Goal: Task Accomplishment & Management: Manage account settings

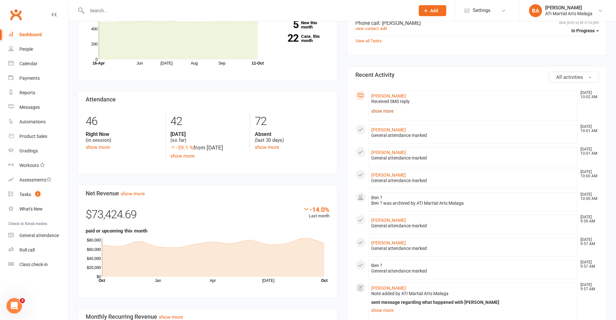
scroll to position [226, 0]
click at [383, 112] on link "show more" at bounding box center [473, 110] width 204 height 9
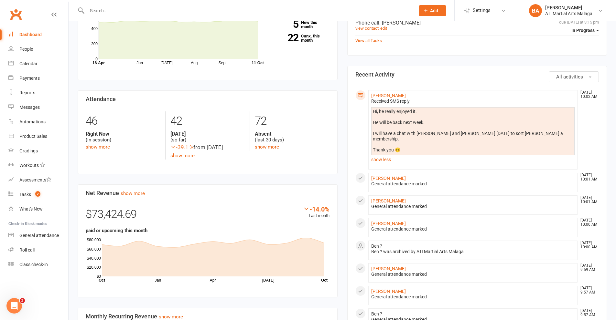
click at [340, 87] on div "Members show more -1.4% Last 30 Days Active / Suspended Members Jun [DATE] Aug …" at bounding box center [208, 202] width 270 height 441
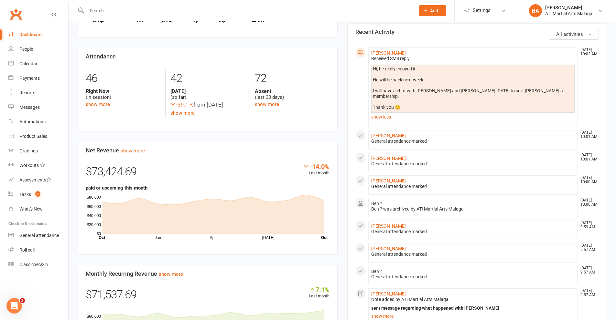
scroll to position [259, 0]
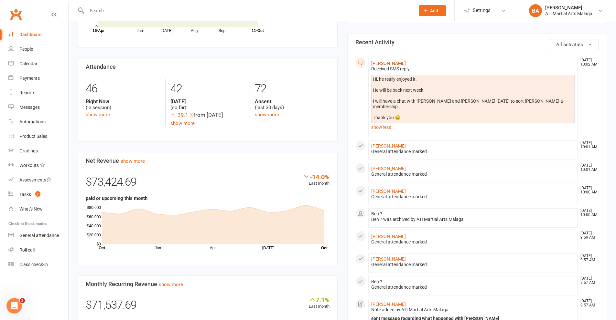
click at [385, 64] on link "[PERSON_NAME]" at bounding box center [388, 63] width 35 height 5
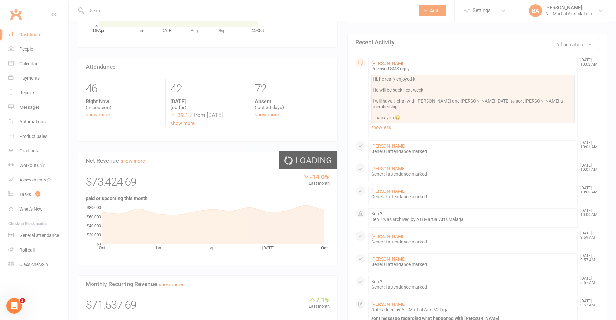
click at [385, 64] on div "Loading" at bounding box center [308, 160] width 616 height 320
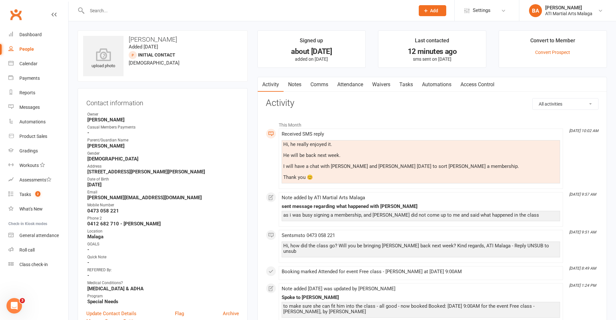
click at [316, 86] on link "Comms" at bounding box center [319, 84] width 27 height 15
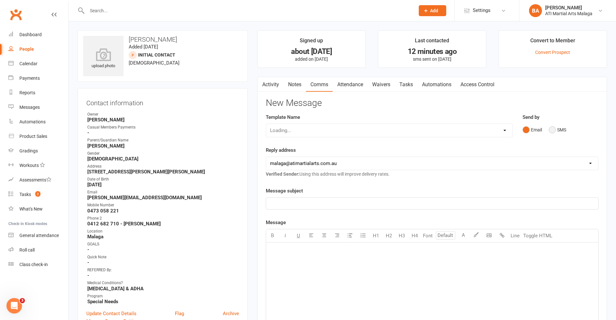
click at [558, 128] on button "SMS" at bounding box center [557, 130] width 17 height 12
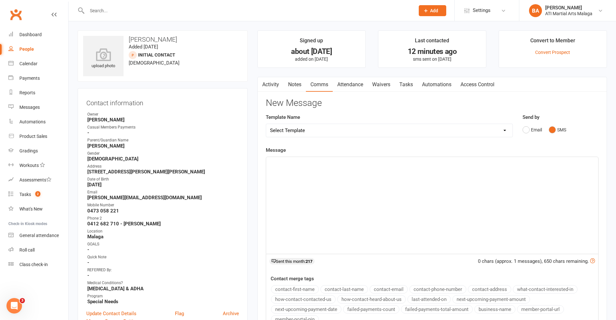
click at [528, 180] on div "﻿" at bounding box center [432, 205] width 332 height 97
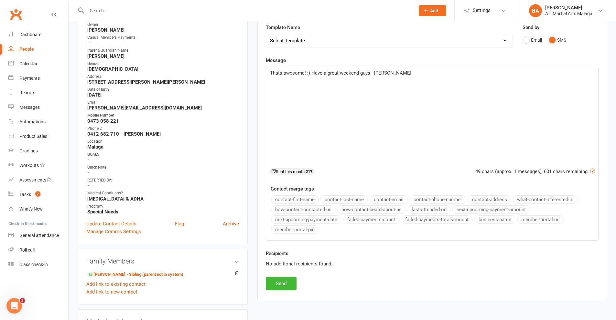
scroll to position [97, 0]
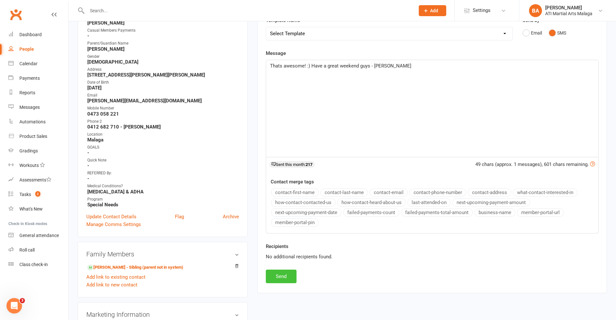
click at [276, 281] on button "Send" at bounding box center [281, 277] width 31 height 14
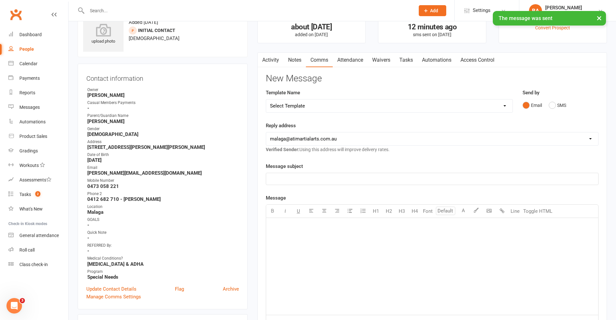
scroll to position [0, 0]
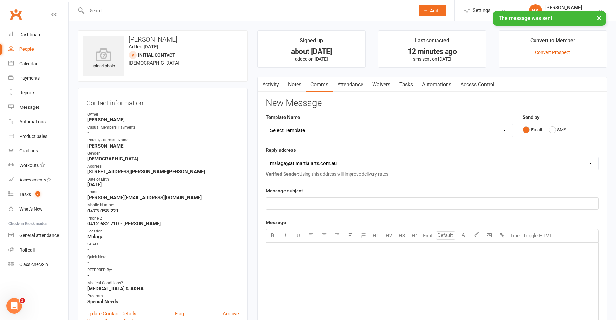
click at [269, 91] on link "Activity" at bounding box center [271, 84] width 26 height 15
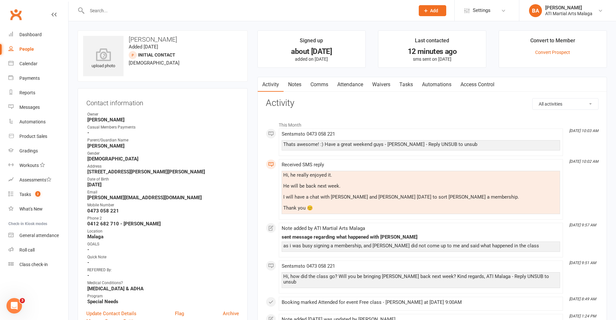
click at [296, 81] on link "Notes" at bounding box center [295, 84] width 22 height 15
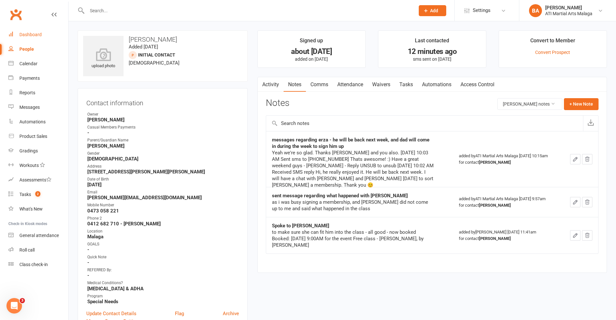
drag, startPoint x: 39, startPoint y: 31, endPoint x: 43, endPoint y: 16, distance: 16.5
click at [39, 32] on link "Dashboard" at bounding box center [38, 34] width 60 height 15
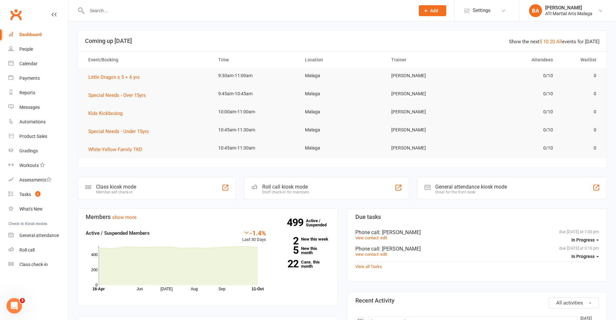
click at [95, 9] on input "text" at bounding box center [247, 10] width 325 height 9
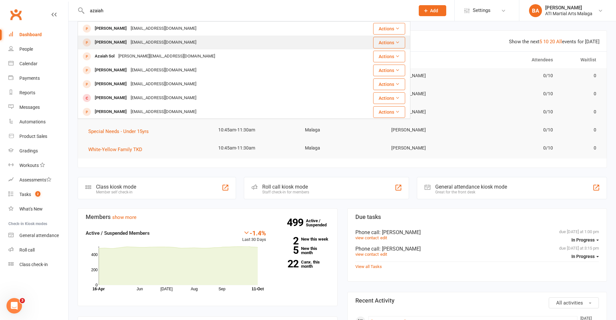
type input "azaiah"
click at [145, 41] on div "[EMAIL_ADDRESS][DOMAIN_NAME]" at bounding box center [164, 42] width 70 height 9
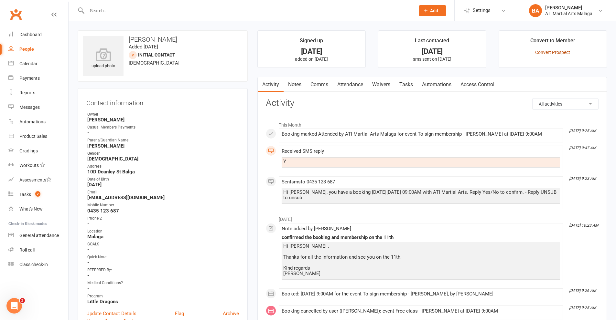
click at [563, 52] on link "Convert Prospect" at bounding box center [552, 52] width 35 height 5
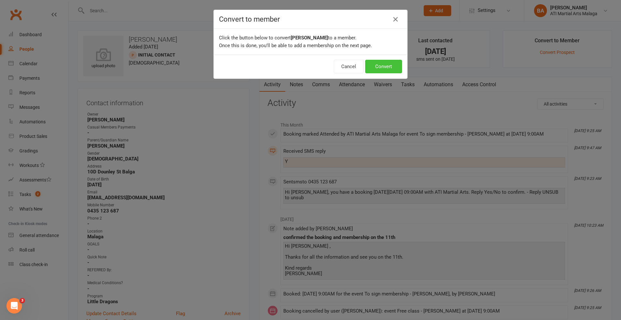
click at [378, 69] on button "Convert" at bounding box center [383, 67] width 37 height 14
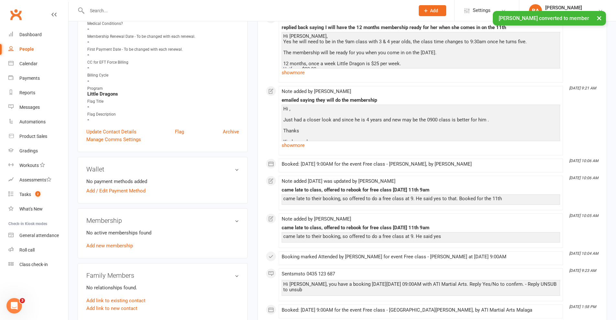
scroll to position [453, 0]
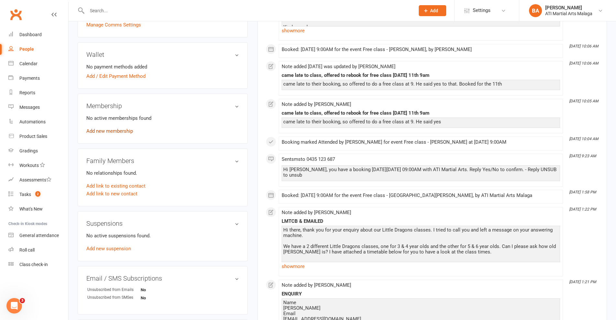
click at [110, 130] on link "Add new membership" at bounding box center [109, 131] width 47 height 6
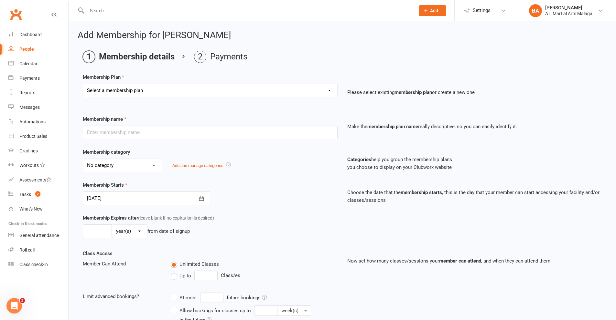
click at [182, 95] on select "Select a membership plan Create new Membership Plan Little Dragon 12mth Little …" at bounding box center [210, 90] width 254 height 13
select select "26"
click at [83, 84] on select "Select a membership plan Create new Membership Plan Little Dragon 12mth Little …" at bounding box center [210, 90] width 254 height 13
type input "Once per week"
select select "12"
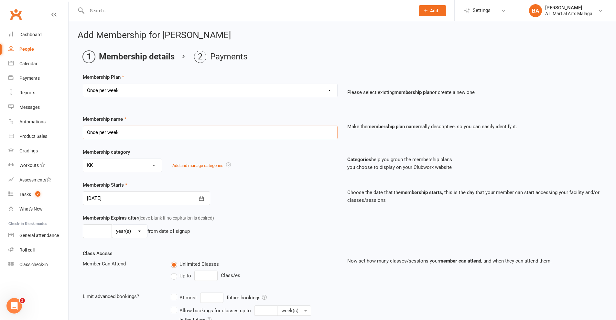
click at [198, 138] on input "Once per week" at bounding box center [210, 133] width 255 height 14
type input "Once per week Little Dragons"
click at [136, 165] on select "No category ACADEMY - JUNIOR ACADEMY - SENIOR A-TKD BJJ BOXING Cancellation Car…" at bounding box center [122, 165] width 79 height 13
select select "13"
click at [83, 159] on select "No category ACADEMY - JUNIOR ACADEMY - SENIOR A-TKD BJJ BOXING Cancellation Car…" at bounding box center [122, 165] width 79 height 13
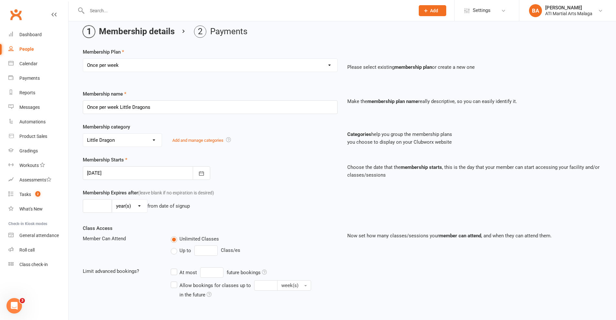
scroll to position [32, 0]
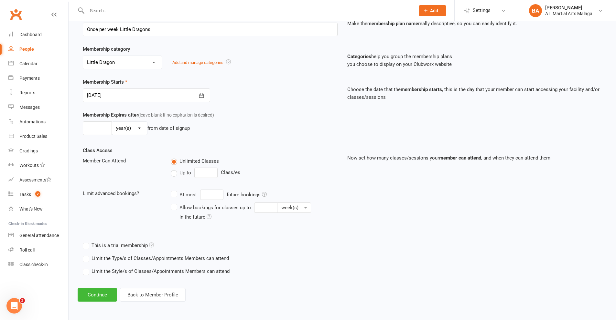
click at [178, 173] on label "Up to" at bounding box center [181, 173] width 20 height 8
click at [175, 169] on input "Up to" at bounding box center [173, 169] width 4 height 0
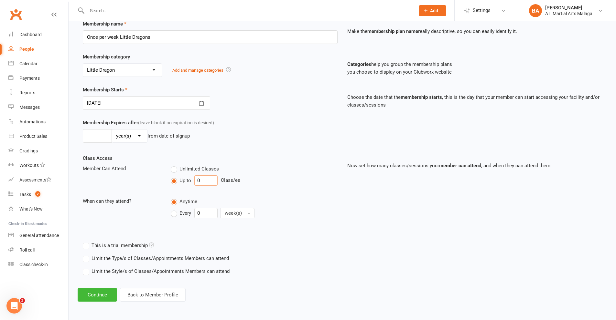
drag, startPoint x: 210, startPoint y: 184, endPoint x: 199, endPoint y: 180, distance: 11.7
click at [192, 186] on div "Up to 0 Class/es" at bounding box center [254, 181] width 167 height 10
click at [231, 162] on div "Class Access Member Can Attend Unlimited Classes Up to 0 Class/es When can they…" at bounding box center [210, 193] width 264 height 76
drag, startPoint x: 213, startPoint y: 179, endPoint x: 170, endPoint y: 183, distance: 43.5
click at [170, 183] on div "Unlimited Classes Up to 0 Class/es" at bounding box center [254, 177] width 176 height 24
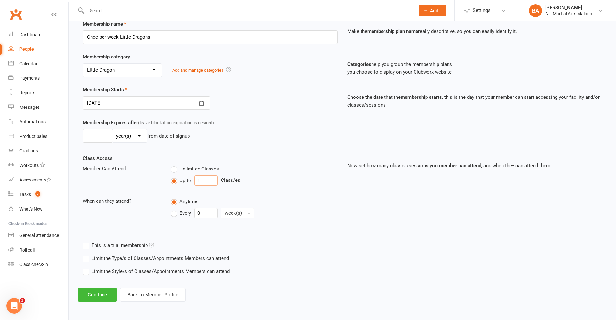
type input "1"
drag, startPoint x: 260, startPoint y: 154, endPoint x: 137, endPoint y: 215, distance: 137.7
click at [259, 154] on div "Membership Expires after (leave blank if no expiration is desired) day(s) week(…" at bounding box center [342, 137] width 529 height 36
click at [106, 294] on button "Continue" at bounding box center [97, 295] width 39 height 14
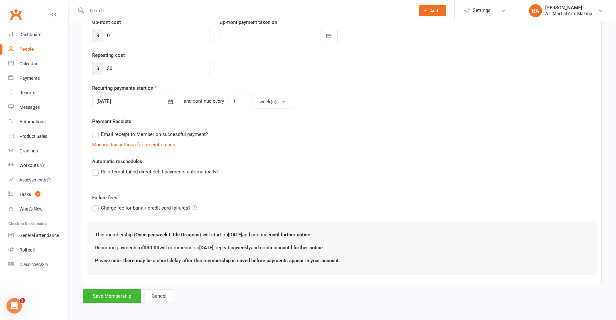
scroll to position [0, 0]
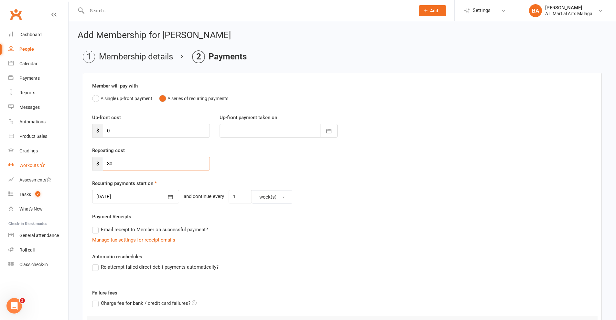
drag, startPoint x: 134, startPoint y: 162, endPoint x: 41, endPoint y: 159, distance: 92.5
click at [40, 161] on ui-view "Prospect Member Non-attending contact Class / event Appointment Grading event T…" at bounding box center [308, 205] width 616 height 407
type input "50"
click at [120, 190] on div at bounding box center [135, 197] width 87 height 14
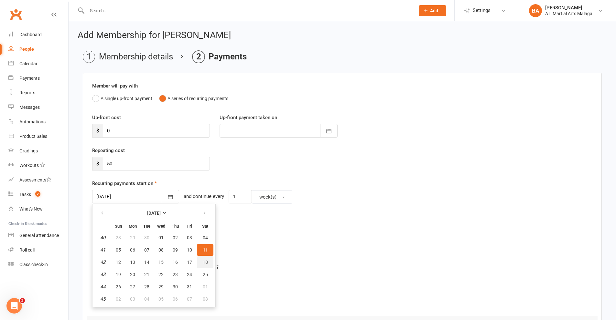
click at [201, 265] on button "18" at bounding box center [205, 263] width 16 height 12
type input "[DATE]"
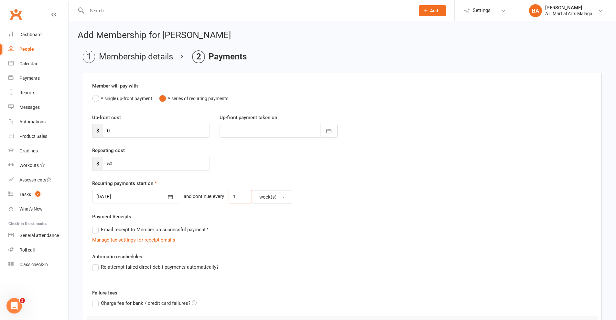
drag, startPoint x: 236, startPoint y: 198, endPoint x: 191, endPoint y: 199, distance: 45.6
click at [192, 199] on div "[DATE] [DATE] Sun Mon Tue Wed Thu Fri Sat 40 28 29 30 01 02 03 04 41 05 06 07 0…" at bounding box center [342, 197] width 500 height 14
type input "2"
click at [353, 210] on div "Member will pay with A single up-front payment A series of recurring payments U…" at bounding box center [342, 226] width 519 height 307
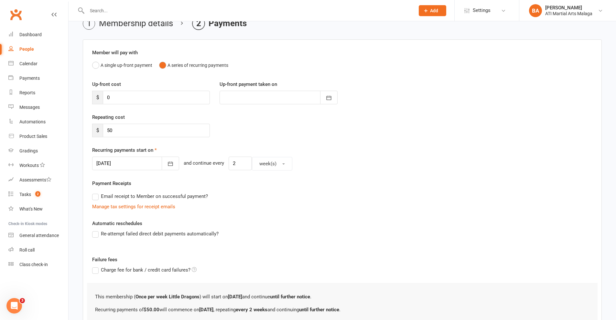
scroll to position [98, 0]
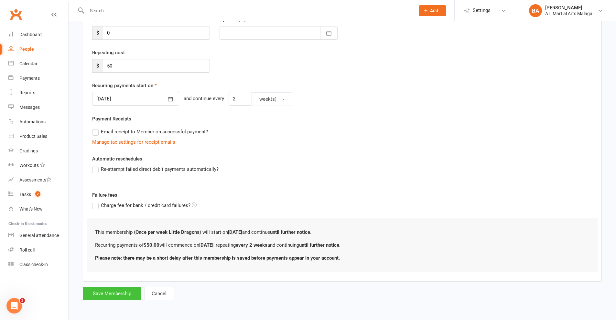
click at [102, 294] on button "Save Membership" at bounding box center [112, 294] width 59 height 14
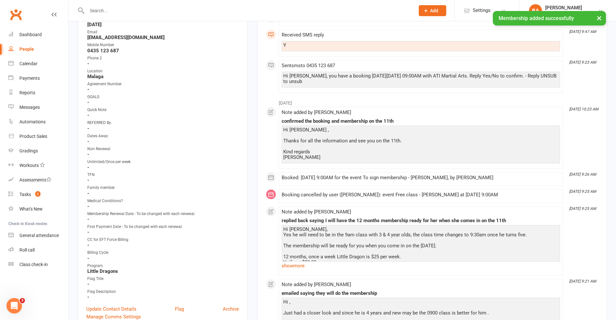
scroll to position [291, 0]
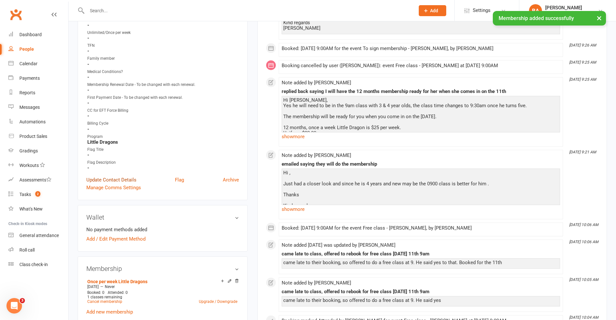
click at [116, 181] on link "Update Contact Details" at bounding box center [111, 180] width 50 height 8
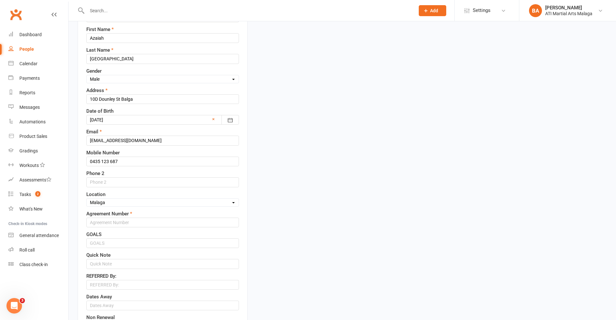
scroll to position [162, 0]
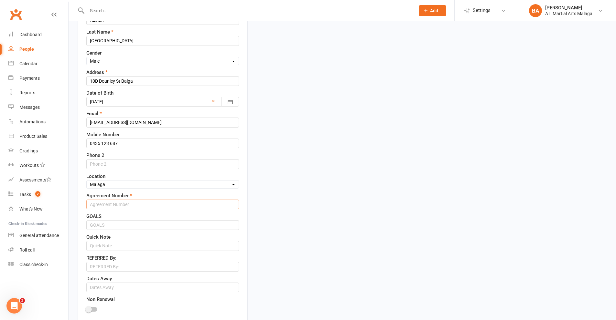
click at [126, 203] on input "text" at bounding box center [162, 205] width 153 height 10
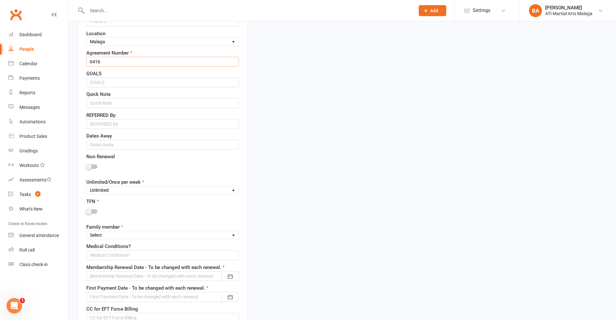
scroll to position [356, 0]
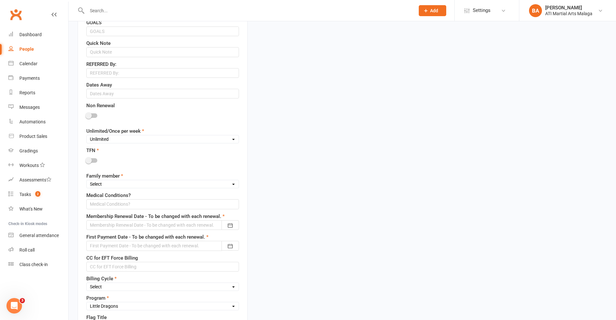
type input "6416"
click at [160, 141] on select "Unlimited Once Per Week Limited - 3 days a week Academy Twice a week(Satellite …" at bounding box center [163, 139] width 152 height 7
select select "Once Per Week"
click at [87, 136] on select "Unlimited Once Per Week Limited - 3 days a week Academy Twice a week(Satellite …" at bounding box center [163, 139] width 152 height 7
click at [94, 161] on div at bounding box center [91, 160] width 11 height 5
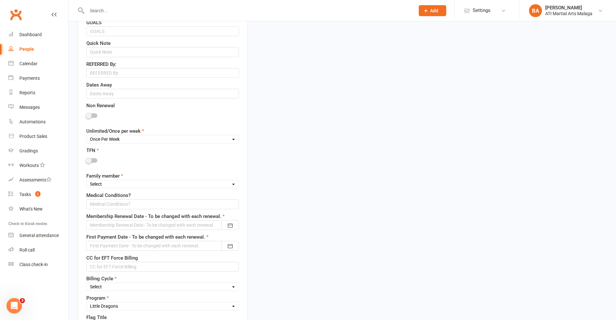
click at [86, 160] on input "checkbox" at bounding box center [86, 160] width 0 height 0
click at [109, 188] on select "Select 1st member 2nd member 3rd member 4th member 5th member 6th member 7th me…" at bounding box center [163, 184] width 152 height 7
select select "1st member"
click at [87, 182] on select "Select 1st member 2nd member 3rd member 4th member 5th member 6th member 7th me…" at bounding box center [163, 184] width 152 height 7
click at [154, 224] on div at bounding box center [162, 226] width 153 height 10
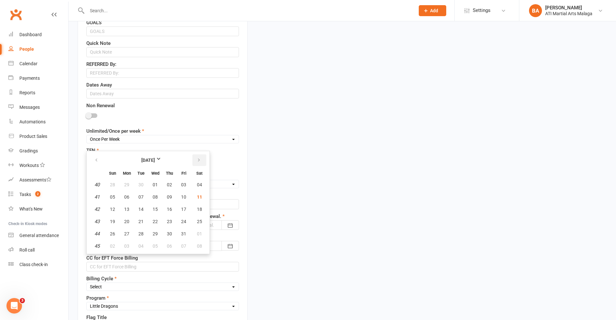
click at [198, 157] on button "button" at bounding box center [199, 161] width 14 height 12
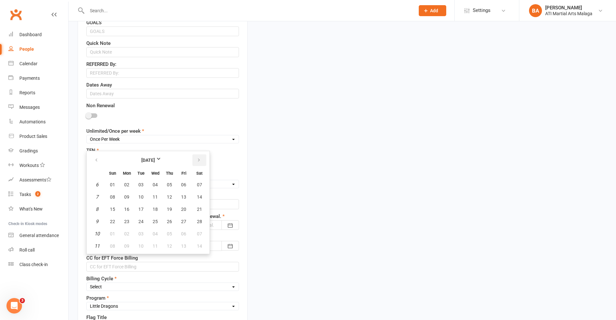
click at [198, 157] on button "button" at bounding box center [199, 161] width 14 height 12
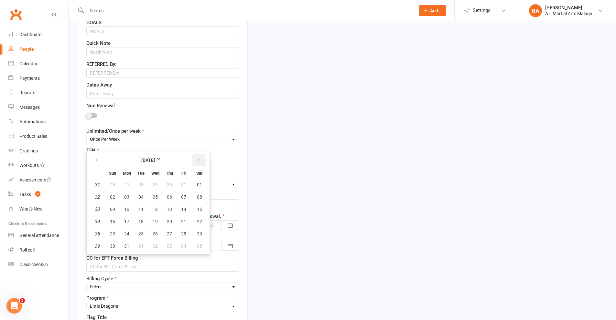
click at [198, 157] on button "button" at bounding box center [199, 161] width 14 height 12
click at [124, 209] on span "12" at bounding box center [126, 209] width 5 height 5
type input "[DATE]"
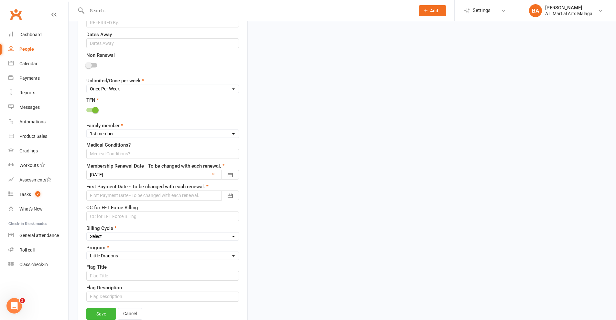
scroll to position [420, 0]
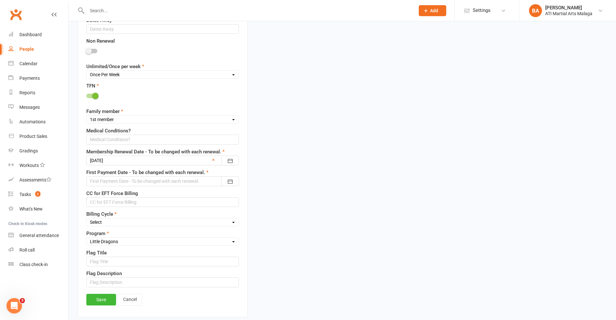
click at [165, 184] on div at bounding box center [162, 182] width 153 height 10
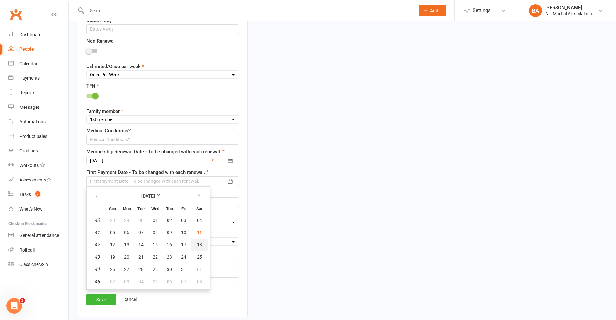
click at [195, 245] on button "18" at bounding box center [199, 245] width 16 height 12
type input "[DATE]"
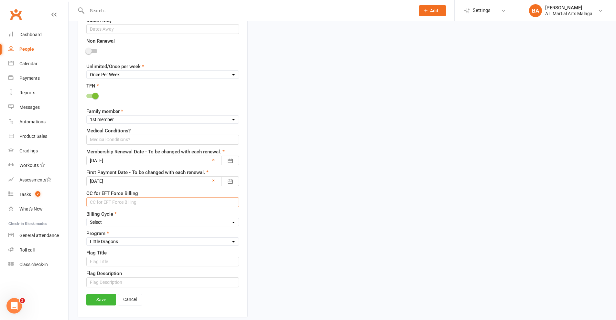
click at [187, 205] on input "text" at bounding box center [162, 203] width 153 height 10
drag, startPoint x: 134, startPoint y: 202, endPoint x: 0, endPoint y: 182, distance: 134.9
click at [0, 182] on ui-view "Prospect Member Non-attending contact Class / event Appointment Grading event T…" at bounding box center [308, 174] width 616 height 1187
type input "[CREDIT_CARD_NUMBER] EXP 04/28"
click at [169, 226] on select "Select Fortnightly Monthly Weekly Pay as you go Upfront LEAD ONLY Quarterly Ins…" at bounding box center [163, 222] width 152 height 7
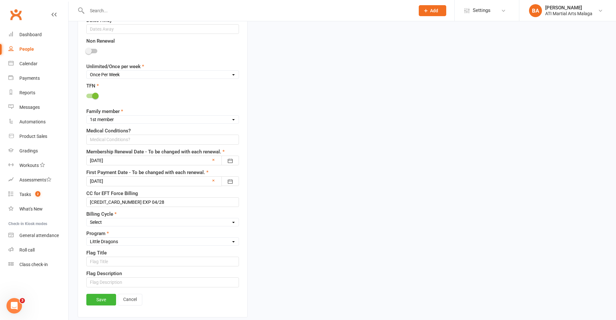
select select "Fortnightly"
click at [87, 220] on select "Select Fortnightly Monthly Weekly Pay as you go Upfront LEAD ONLY Quarterly Ins…" at bounding box center [163, 222] width 152 height 7
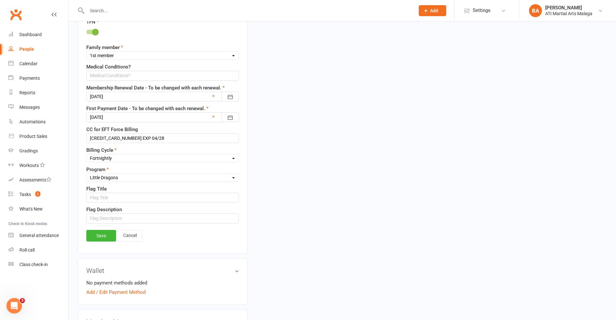
scroll to position [485, 0]
click at [106, 238] on link "Save" at bounding box center [101, 236] width 30 height 12
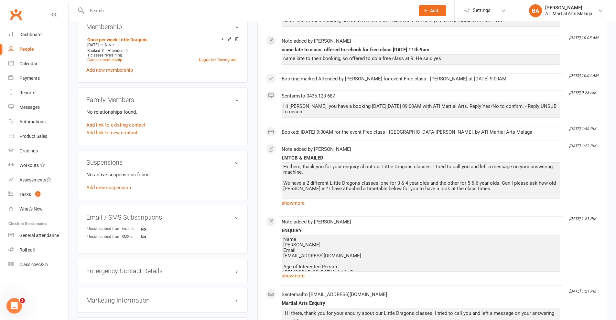
scroll to position [453, 0]
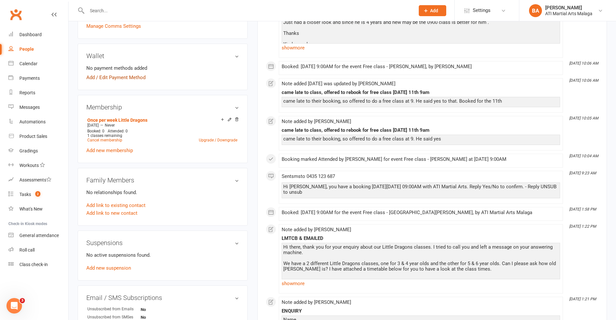
click at [121, 80] on link "Add / Edit Payment Method" at bounding box center [115, 78] width 59 height 8
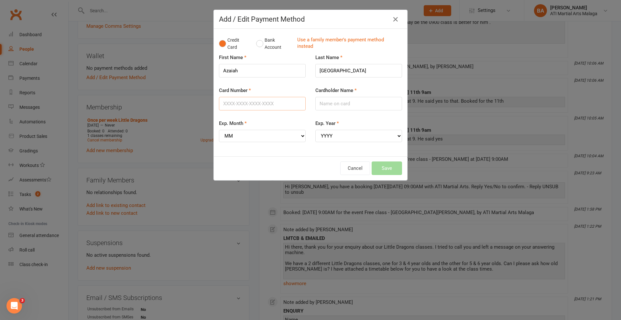
click at [262, 106] on input "Card Number" at bounding box center [262, 104] width 87 height 14
paste input "[CREDIT_CARD_NUMBER]"
type input "[CREDIT_CARD_NUMBER]"
click at [339, 104] on input "Cardholder Name" at bounding box center [358, 104] width 87 height 14
type input "[PERSON_NAME]"
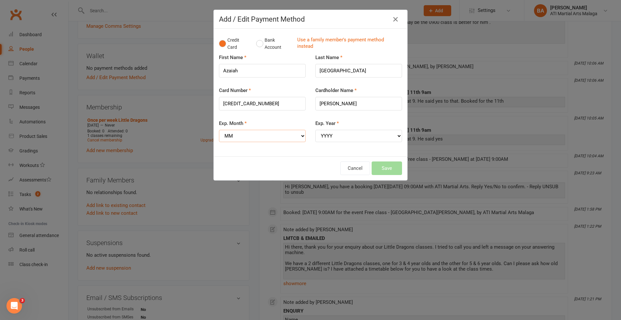
click at [280, 135] on select "MM 01 02 03 04 05 06 07 08 09 10 11 12" at bounding box center [262, 136] width 87 height 12
select select "04"
click at [219, 130] on select "MM 01 02 03 04 05 06 07 08 09 10 11 12" at bounding box center [262, 136] width 87 height 12
click at [354, 137] on select "YYYY 2025 2026 2027 2028 2029 2030 2031 2032 2033 2034" at bounding box center [358, 136] width 87 height 12
select select "2028"
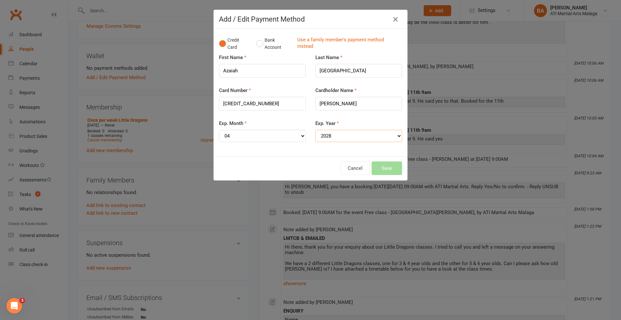
click at [315, 130] on select "YYYY 2025 2026 2027 2028 2029 2030 2031 2032 2033 2034" at bounding box center [358, 136] width 87 height 12
click at [385, 164] on button "Save" at bounding box center [387, 169] width 30 height 14
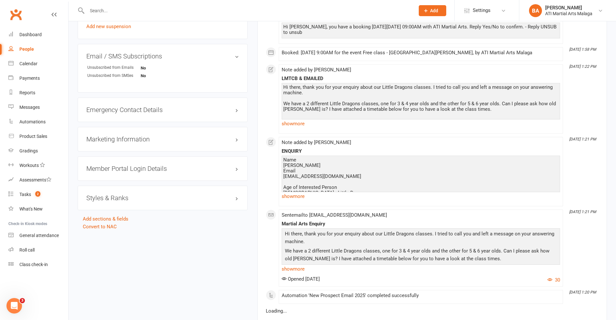
scroll to position [711, 0]
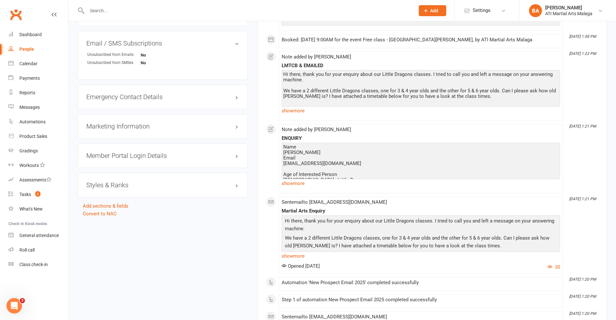
click at [206, 183] on h3 "Styles & Ranks" at bounding box center [162, 185] width 153 height 7
click at [115, 211] on link "Add new style" at bounding box center [101, 211] width 30 height 6
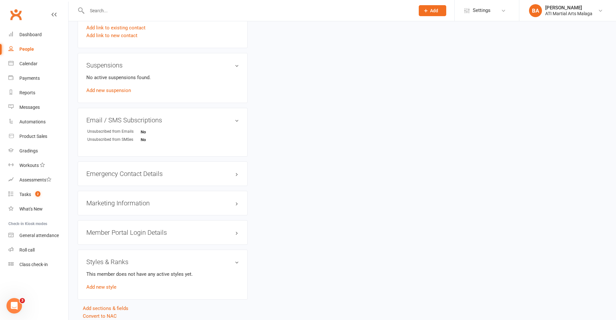
scroll to position [55, 0]
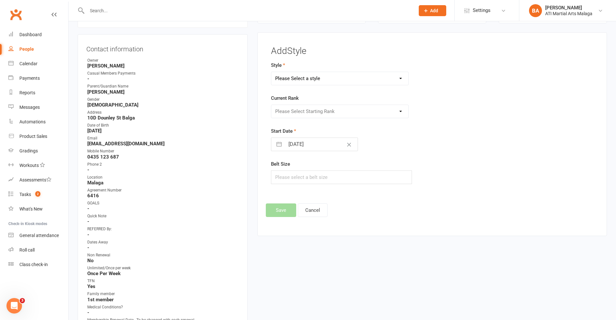
click at [382, 87] on form "Style Please Select a style BJJ Adults BJJ JUNIORS Boxing Kickboxing Adults Kic…" at bounding box center [377, 122] width 212 height 123
click at [383, 87] on form "Style Please Select a style BJJ Adults BJJ JUNIORS Boxing Kickboxing Adults Kic…" at bounding box center [377, 122] width 212 height 123
click at [384, 82] on select "Please Select a style BJJ Adults BJJ JUNIORS Boxing Kickboxing Adults Kickboxin…" at bounding box center [339, 78] width 137 height 13
select select "990"
click at [271, 72] on select "Please Select a style BJJ Adults BJJ JUNIORS Boxing Kickboxing Adults Kickboxin…" at bounding box center [339, 78] width 137 height 13
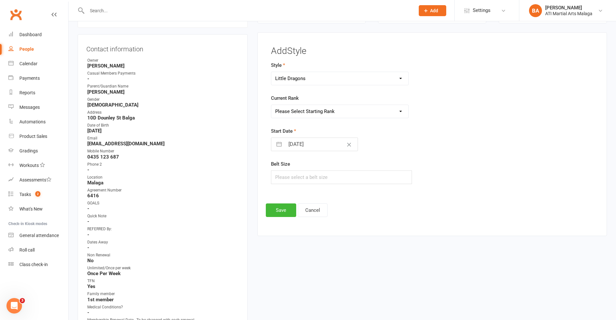
click at [317, 141] on input "[DATE]" at bounding box center [321, 144] width 73 height 13
select select "8"
select select "2025"
select select "9"
select select "2025"
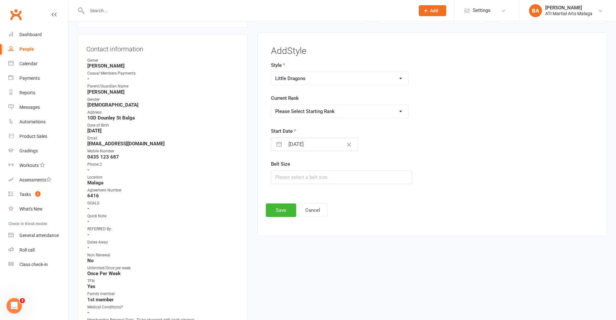
select select "10"
select select "2025"
click at [360, 215] on td "18" at bounding box center [360, 218] width 13 height 12
type input "[DATE]"
click at [291, 212] on button "Save" at bounding box center [281, 211] width 30 height 14
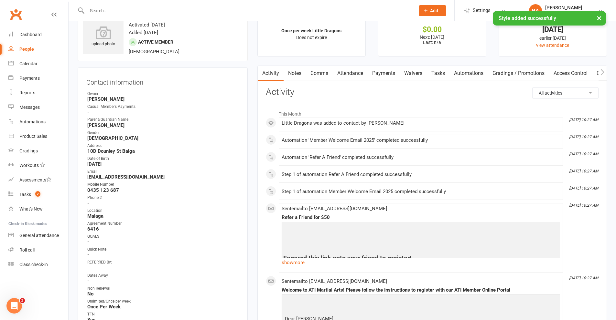
scroll to position [0, 0]
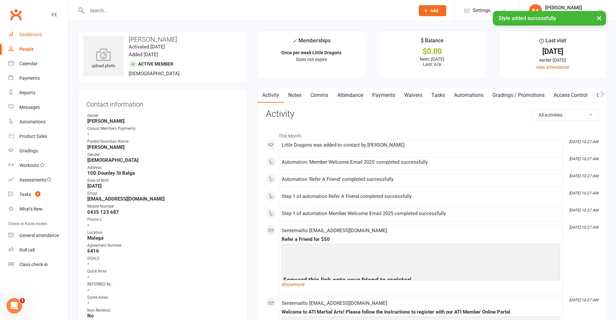
click at [40, 38] on link "Dashboard" at bounding box center [38, 34] width 60 height 15
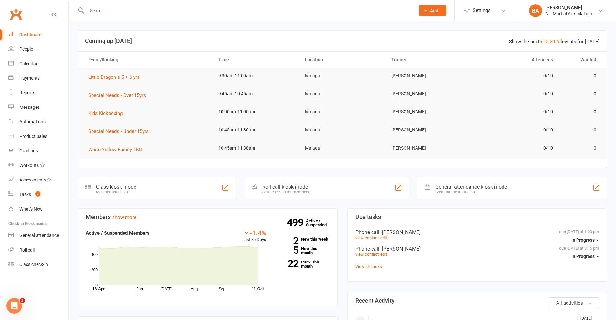
click at [241, 13] on input "text" at bounding box center [247, 10] width 325 height 9
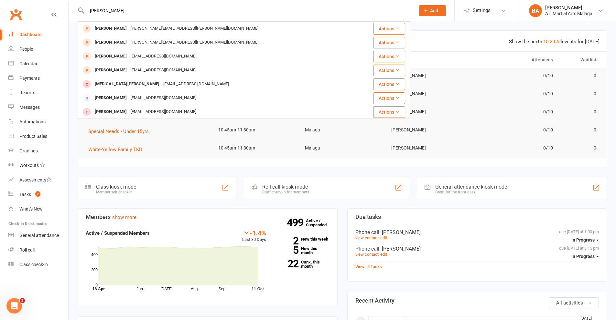
scroll to position [181, 0]
type input "[PERSON_NAME]"
click at [460, 226] on section "Due tasks due [DATE] at 1:00 pm In Progress Phone call : [PERSON_NAME] view con…" at bounding box center [477, 245] width 260 height 73
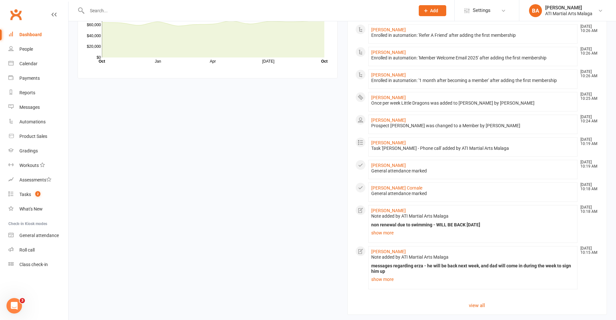
scroll to position [582, 0]
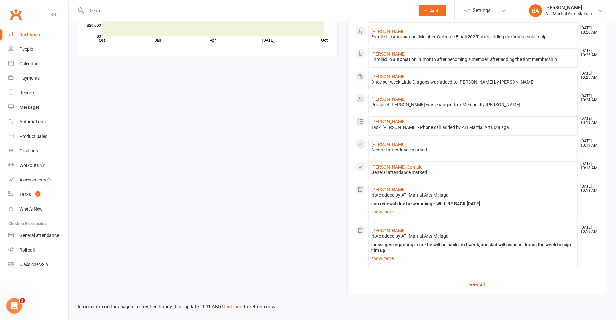
click at [476, 281] on link "view all" at bounding box center [477, 285] width 244 height 8
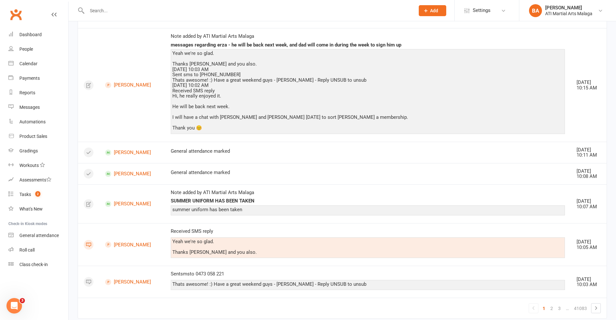
scroll to position [665, 0]
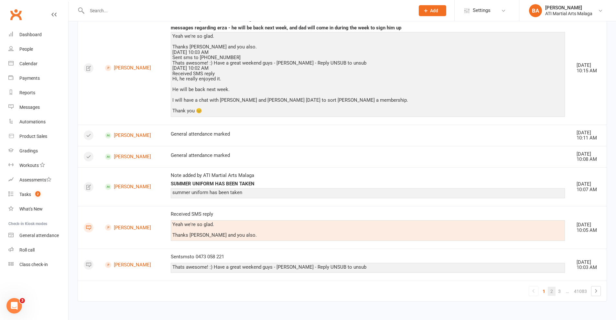
click at [554, 289] on link "2" at bounding box center [552, 291] width 8 height 9
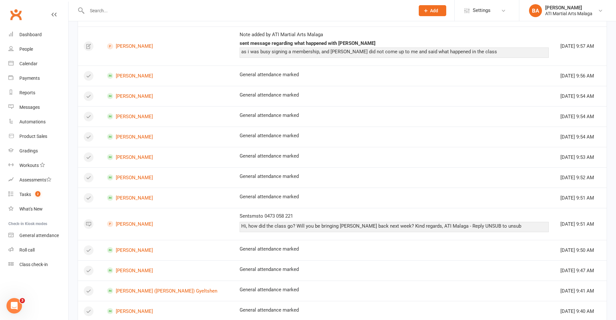
scroll to position [381, 0]
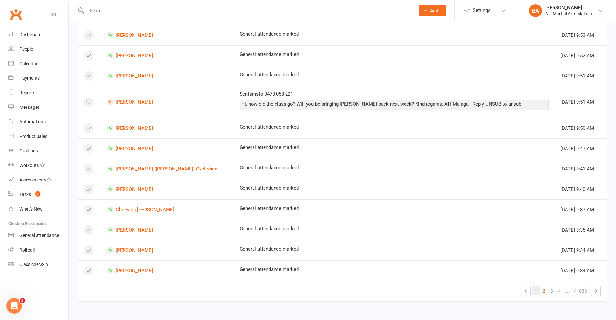
click at [537, 289] on link "1" at bounding box center [536, 291] width 8 height 9
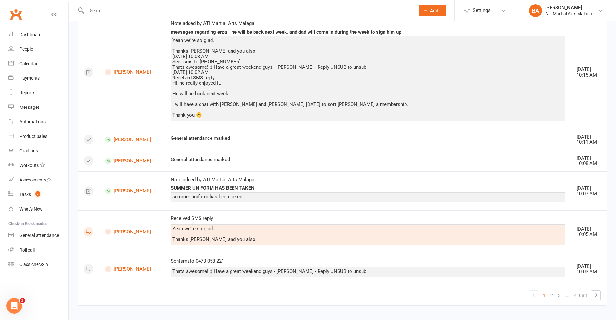
scroll to position [665, 0]
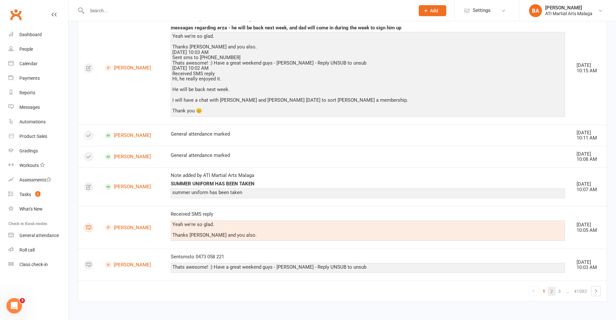
click at [553, 294] on link "2" at bounding box center [552, 291] width 8 height 9
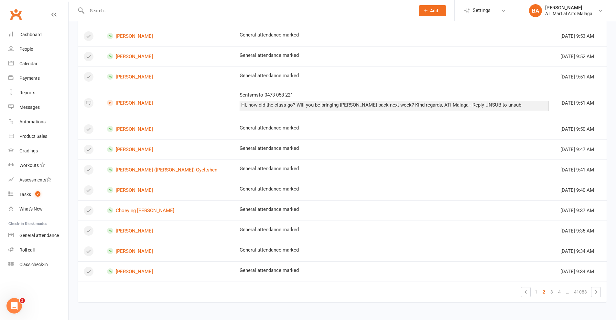
scroll to position [381, 0]
click at [550, 290] on link "3" at bounding box center [552, 291] width 8 height 9
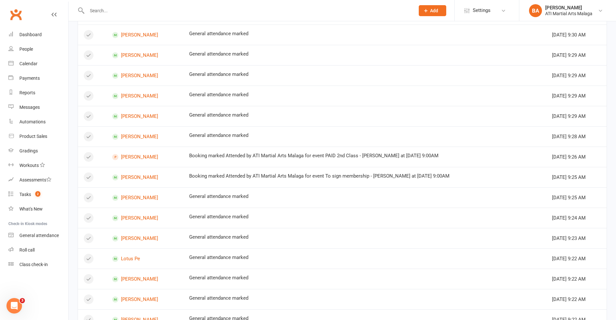
scroll to position [48, 0]
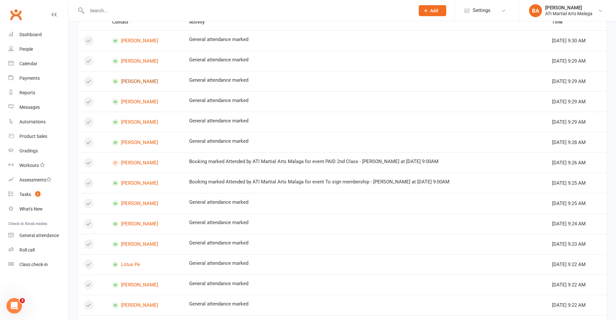
click at [135, 84] on link "[PERSON_NAME]" at bounding box center [144, 82] width 65 height 6
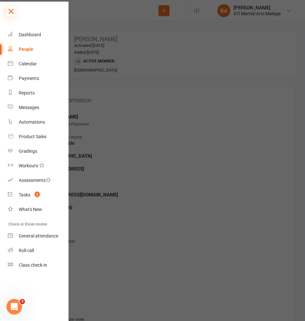
click at [8, 12] on icon at bounding box center [10, 11] width 9 height 9
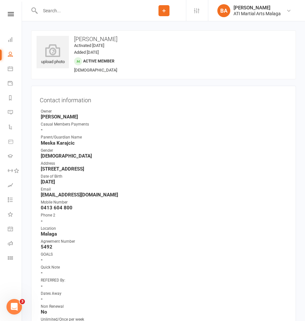
drag, startPoint x: 77, startPoint y: 18, endPoint x: 77, endPoint y: 15, distance: 3.2
click at [77, 17] on div at bounding box center [86, 10] width 111 height 21
click at [76, 11] on input "text" at bounding box center [90, 10] width 104 height 9
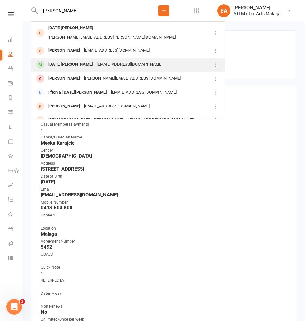
type input "[PERSON_NAME]"
click at [95, 60] on div "[EMAIL_ADDRESS][DOMAIN_NAME]" at bounding box center [130, 64] width 70 height 9
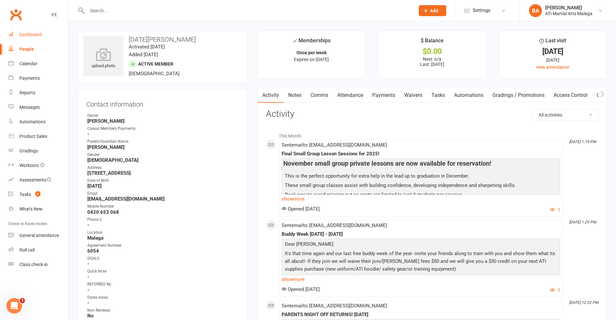
click at [39, 30] on link "Dashboard" at bounding box center [38, 34] width 60 height 15
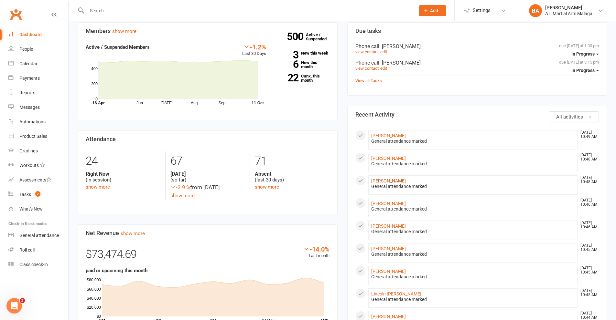
scroll to position [194, 0]
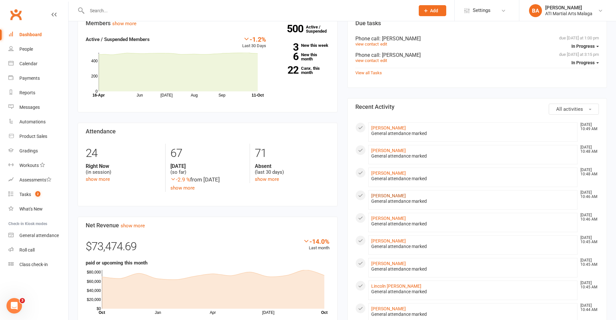
click at [386, 195] on link "[PERSON_NAME]" at bounding box center [388, 195] width 35 height 5
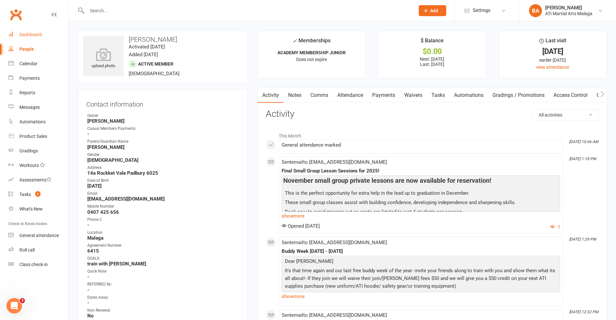
click at [47, 31] on link "Dashboard" at bounding box center [38, 34] width 60 height 15
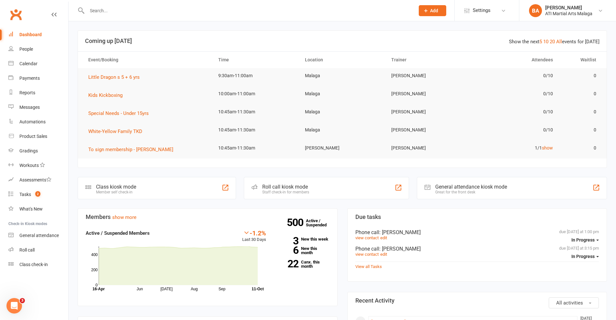
click at [164, 14] on input "text" at bounding box center [247, 10] width 325 height 9
click at [145, 147] on span "To sign membership - [PERSON_NAME]" at bounding box center [130, 150] width 85 height 6
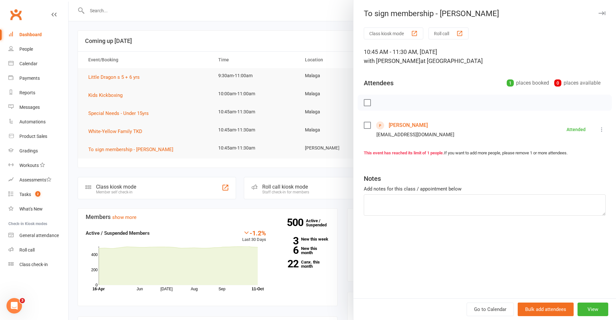
click at [395, 122] on link "[PERSON_NAME]" at bounding box center [408, 125] width 39 height 10
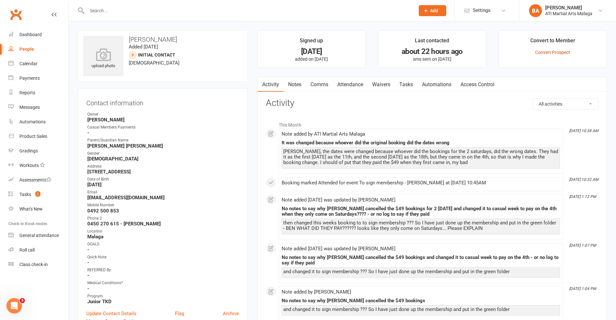
click at [565, 54] on link "Convert Prospect" at bounding box center [552, 52] width 35 height 5
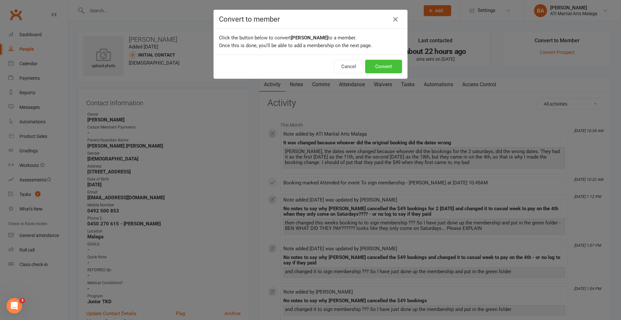
click at [375, 69] on button "Convert" at bounding box center [383, 67] width 37 height 14
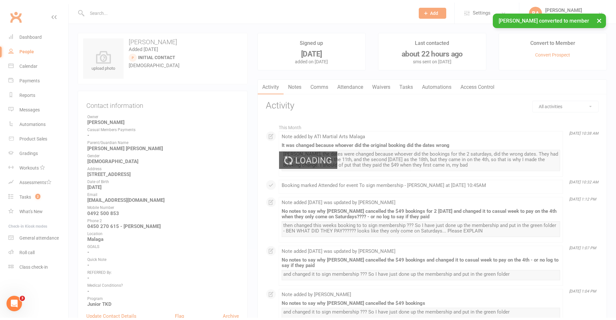
scroll to position [533, 0]
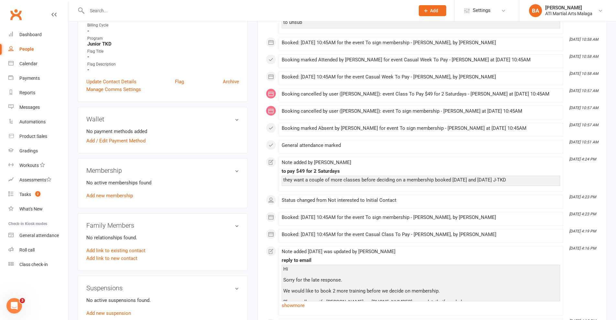
scroll to position [420, 0]
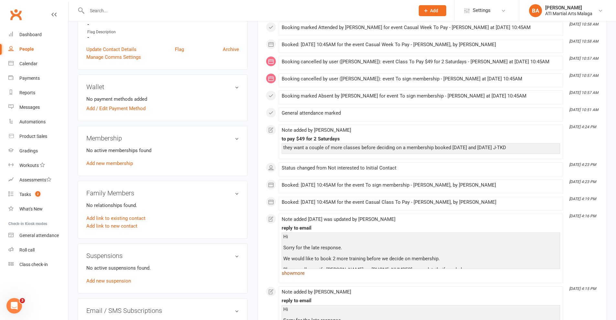
click at [295, 273] on link "show more" at bounding box center [421, 273] width 278 height 9
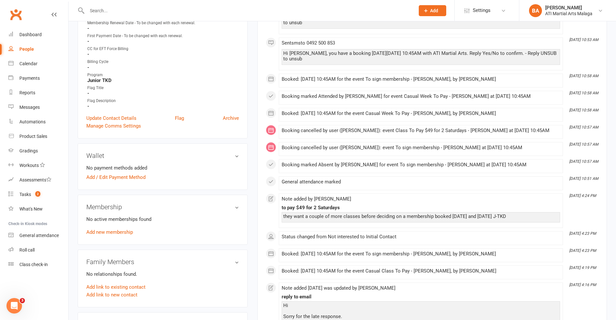
scroll to position [453, 0]
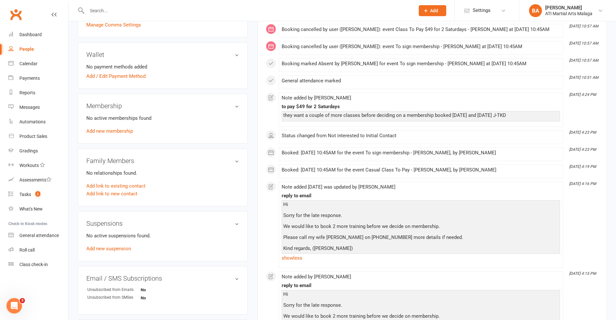
click at [119, 132] on link "Add new membership" at bounding box center [109, 131] width 47 height 6
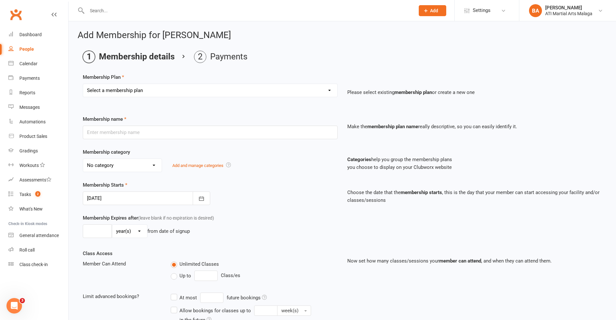
click at [160, 91] on select "Select a membership plan Create new Membership Plan Little Dragon 12mth Little …" at bounding box center [210, 90] width 254 height 13
select select "23"
click at [83, 84] on select "Select a membership plan Create new Membership Plan Little Dragon 12mth Little …" at bounding box center [210, 90] width 254 height 13
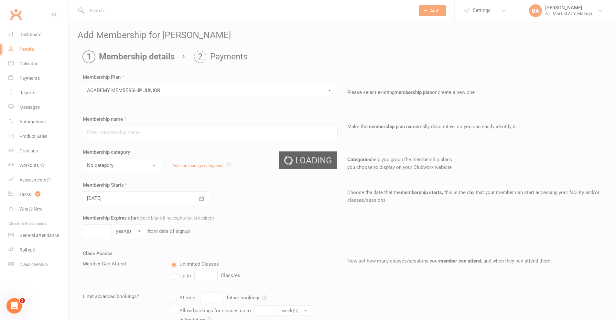
type input "ACADEMY MEMBERSHIP JUNIOR"
type input "0"
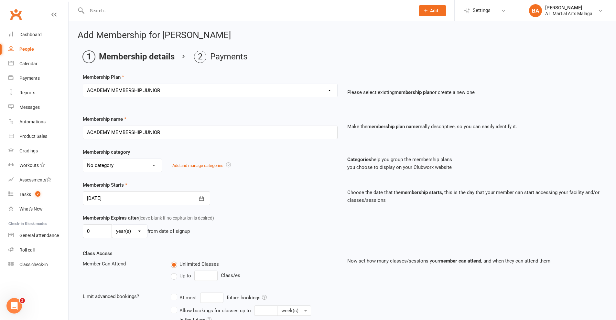
click at [151, 162] on select "No category ACADEMY - JUNIOR ACADEMY - SENIOR A-TKD BJJ BOXING Cancellation Car…" at bounding box center [122, 165] width 79 height 13
select select "0"
click at [83, 159] on select "No category ACADEMY - JUNIOR ACADEMY - SENIOR A-TKD BJJ BOXING Cancellation Car…" at bounding box center [122, 165] width 79 height 13
click at [169, 199] on div at bounding box center [146, 199] width 127 height 14
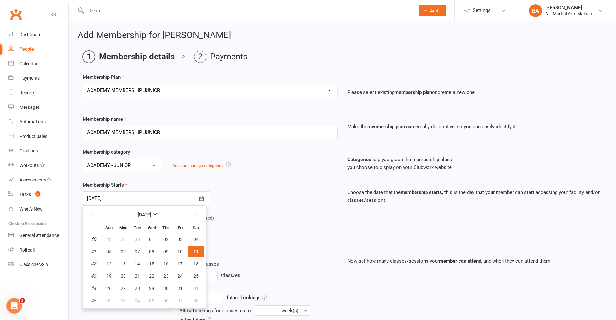
click at [242, 199] on div "Membership Starts [DATE] [DATE] Sun Mon Tue Wed Thu Fri Sat 40 28 29 30 01 02 0…" at bounding box center [210, 193] width 264 height 24
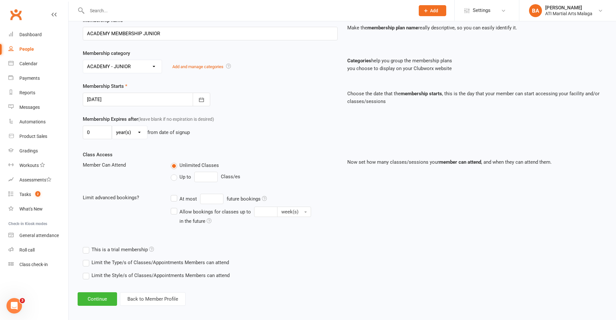
scroll to position [103, 0]
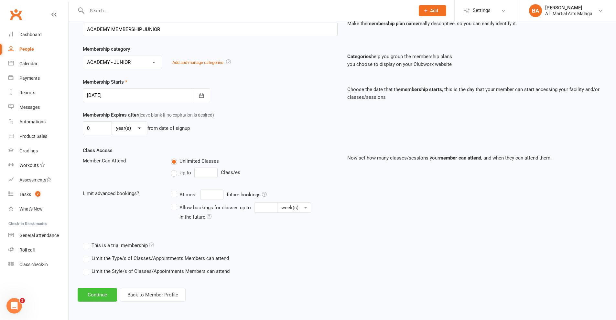
click at [107, 296] on button "Continue" at bounding box center [97, 295] width 39 height 14
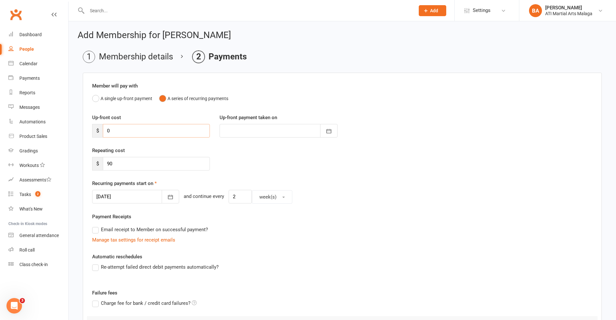
click at [157, 134] on input "0" at bounding box center [156, 131] width 107 height 14
drag, startPoint x: 152, startPoint y: 168, endPoint x: 21, endPoint y: 148, distance: 131.9
click at [2, 151] on ui-view "Prospect Member Non-attending contact Class / event Appointment Grading event T…" at bounding box center [308, 205] width 616 height 407
type input "94"
click at [130, 197] on div at bounding box center [135, 197] width 87 height 14
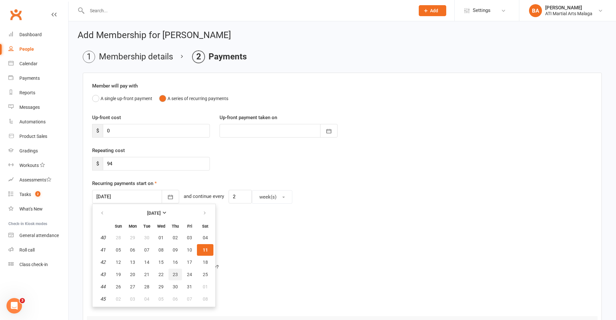
click at [178, 274] on button "23" at bounding box center [175, 275] width 14 height 12
type input "[DATE]"
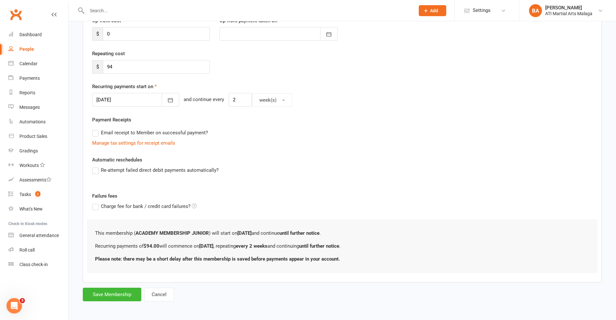
click at [302, 198] on label "Failure fees" at bounding box center [342, 196] width 510 height 8
click at [113, 290] on button "Save Membership" at bounding box center [112, 294] width 59 height 14
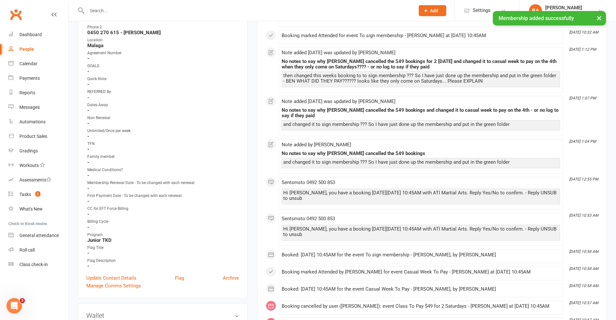
scroll to position [226, 0]
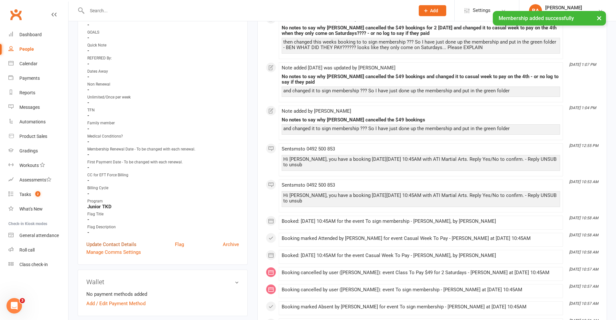
click at [114, 245] on link "Update Contact Details" at bounding box center [111, 245] width 50 height 8
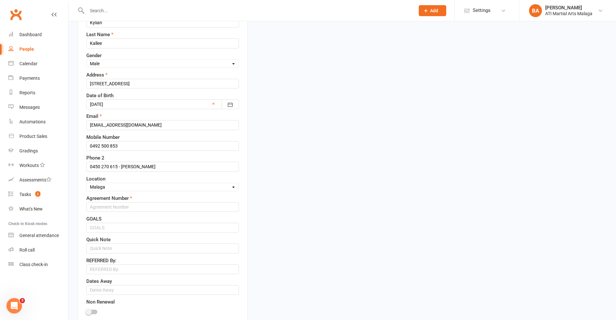
scroll to position [160, 0]
click at [129, 204] on input "text" at bounding box center [162, 207] width 153 height 10
type input "1"
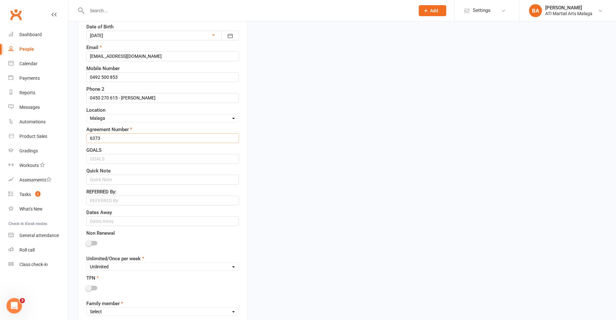
scroll to position [257, 0]
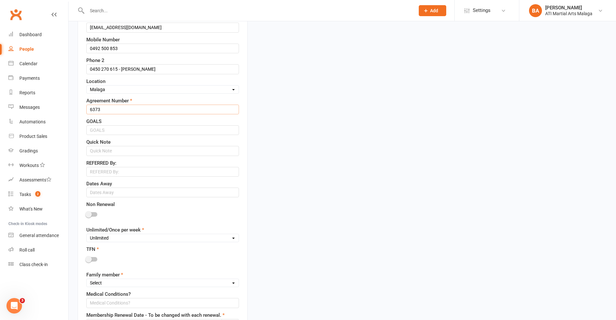
type input "6373"
click at [123, 240] on select "Unlimited Once Per Week Limited - 3 days a week Academy Twice a week(Satellite …" at bounding box center [163, 238] width 152 height 7
select select "Academy"
click at [87, 235] on select "Unlimited Once Per Week Limited - 3 days a week Academy Twice a week(Satellite …" at bounding box center [163, 238] width 152 height 7
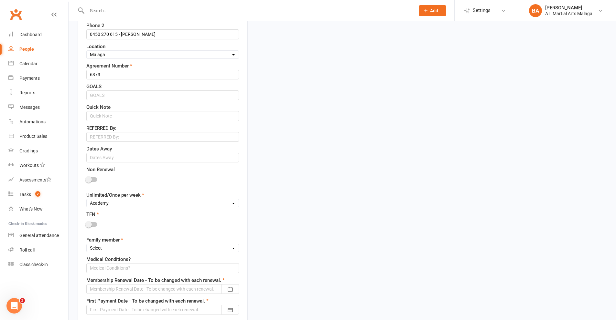
scroll to position [354, 0]
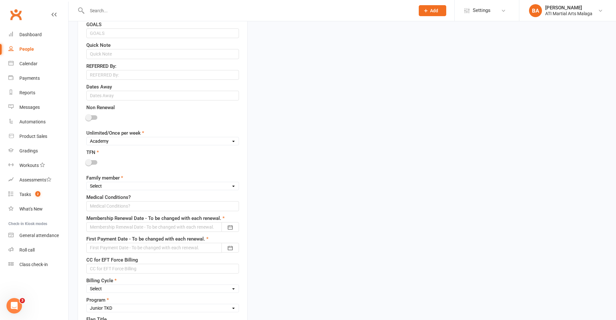
click at [90, 163] on span at bounding box center [88, 162] width 6 height 6
click at [86, 162] on input "checkbox" at bounding box center [86, 162] width 0 height 0
click at [126, 224] on div at bounding box center [162, 227] width 153 height 10
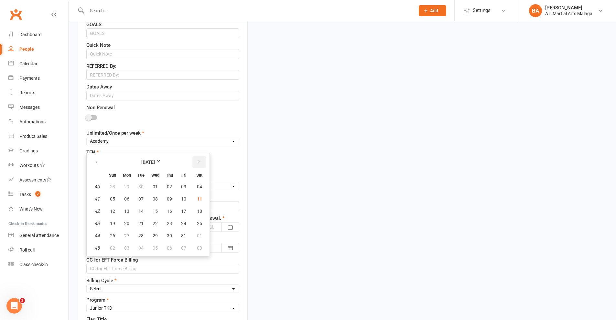
click at [192, 168] on button "button" at bounding box center [199, 162] width 14 height 12
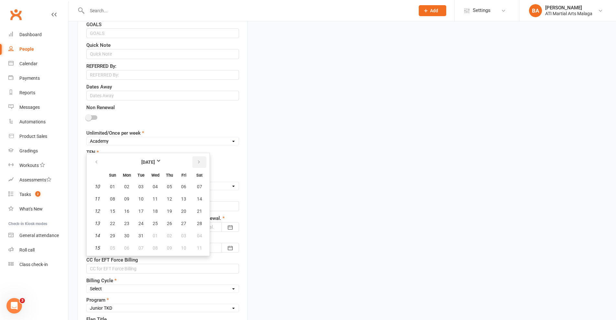
click at [192, 168] on button "button" at bounding box center [199, 162] width 14 height 12
click at [110, 210] on span "12" at bounding box center [112, 211] width 5 height 5
type input "[DATE]"
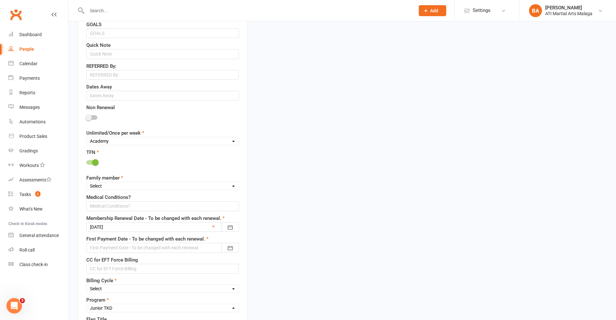
click at [156, 192] on div "Owner Select Owner [PERSON_NAME] [PERSON_NAME] ATI Martial Arts Malaga [PERSON_…" at bounding box center [162, 54] width 153 height 600
click at [156, 190] on select "Select 1st member 2nd member 3rd member 4th member 5th member 6th member 7th me…" at bounding box center [163, 186] width 152 height 7
select select "1st member"
click at [87, 184] on select "Select 1st member 2nd member 3rd member 4th member 5th member 6th member 7th me…" at bounding box center [163, 186] width 152 height 7
click at [153, 245] on div at bounding box center [162, 248] width 153 height 10
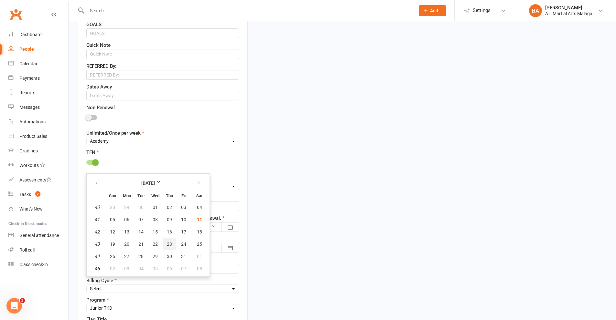
click at [172, 247] on button "23" at bounding box center [170, 245] width 14 height 12
type input "[DATE]"
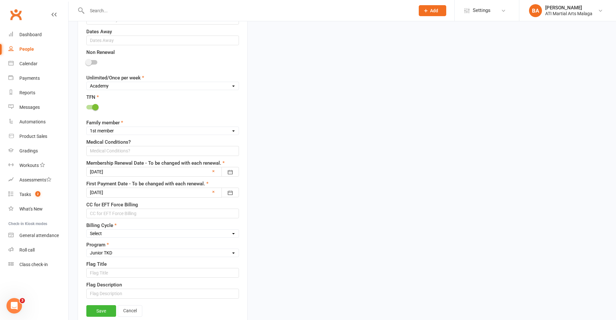
scroll to position [418, 0]
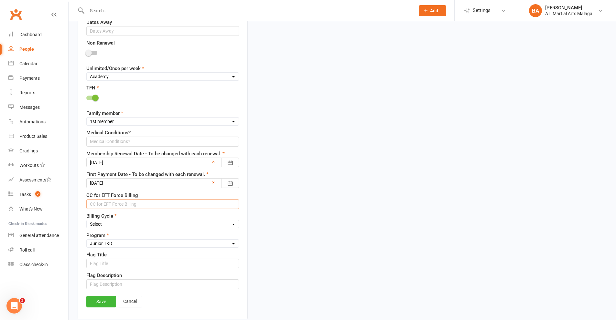
click at [112, 208] on input "text" at bounding box center [162, 204] width 153 height 10
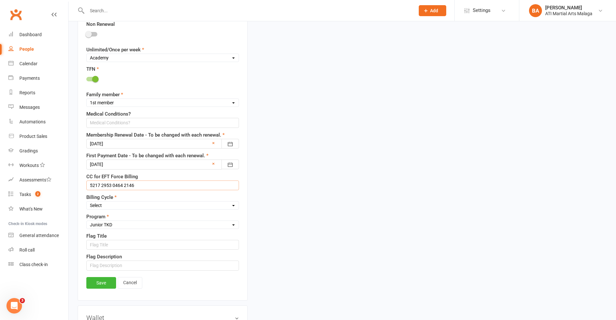
scroll to position [451, 0]
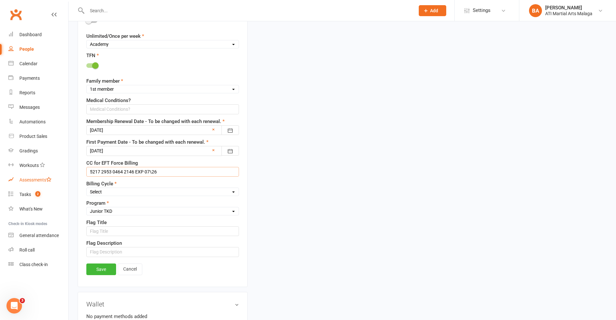
drag, startPoint x: 134, startPoint y: 173, endPoint x: 41, endPoint y: 174, distance: 92.8
click at [41, 174] on ui-view "Prospect Member Non-attending contact Class / event Appointment Grading event T…" at bounding box center [308, 144] width 616 height 1187
type input "5217 2953 0464 2146 EXP 07\26"
click at [182, 193] on select "Select Fortnightly Monthly Weekly Pay as you go Upfront LEAD ONLY Quarterly Ins…" at bounding box center [163, 192] width 152 height 7
select select "Fortnightly"
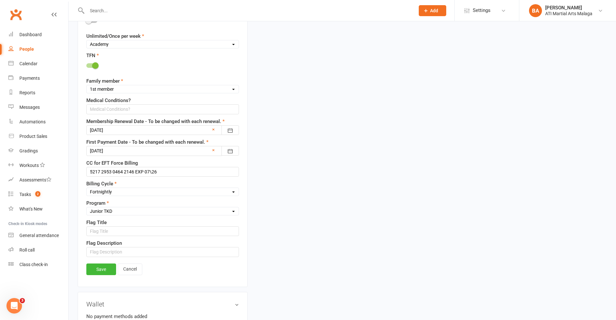
click at [87, 189] on select "Select Fortnightly Monthly Weekly Pay as you go Upfront LEAD ONLY Quarterly Ins…" at bounding box center [163, 192] width 152 height 7
click at [101, 268] on link "Save" at bounding box center [101, 270] width 30 height 12
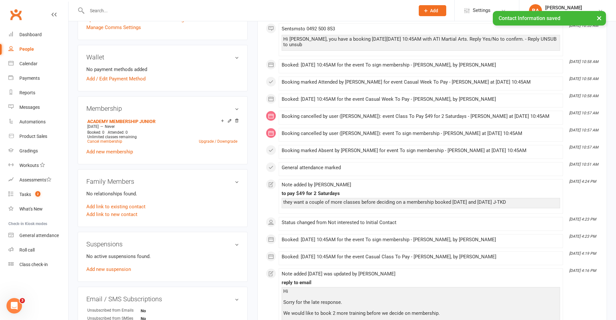
scroll to position [630, 0]
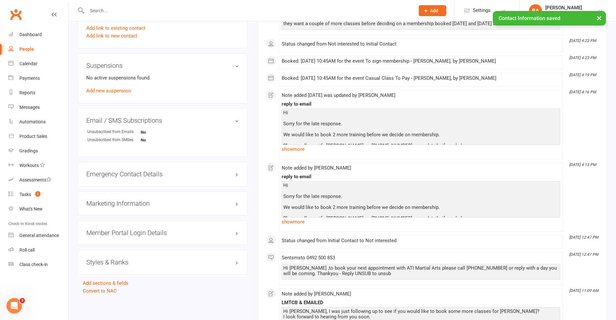
click at [219, 261] on h3 "Styles & Ranks" at bounding box center [162, 262] width 153 height 7
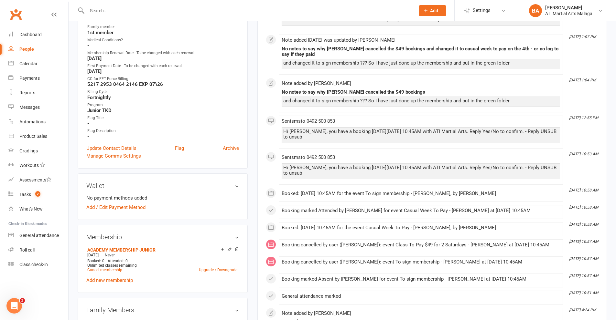
scroll to position [323, 0]
click at [126, 206] on link "Add / Edit Payment Method" at bounding box center [115, 207] width 59 height 8
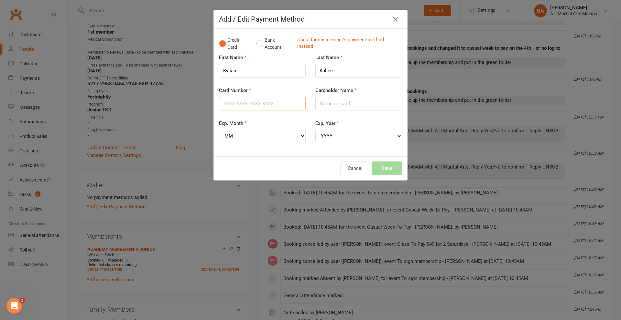
click at [266, 104] on input "Card Number" at bounding box center [262, 104] width 87 height 14
paste input "5217295304642146"
type input "5217295304642146"
click at [325, 106] on input "Cardholder Name" at bounding box center [358, 104] width 87 height 14
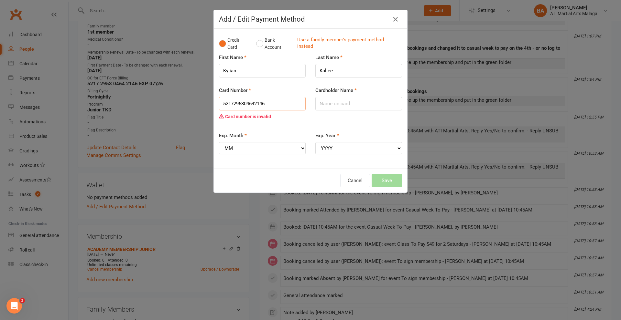
drag, startPoint x: 289, startPoint y: 99, endPoint x: 208, endPoint y: 104, distance: 81.4
click at [208, 104] on div "Add / Edit Payment Method Credit Card Bank Account Use a family member's paymen…" at bounding box center [310, 160] width 621 height 320
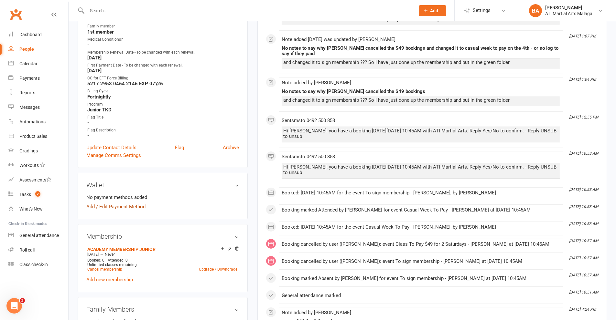
click at [102, 207] on link "Add / Edit Payment Method" at bounding box center [115, 207] width 59 height 8
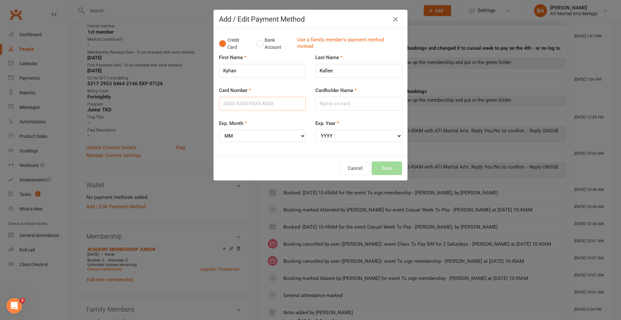
click at [249, 108] on input "Card Number" at bounding box center [262, 104] width 87 height 14
type input "[CREDIT_CARD_NUMBER]"
click at [349, 101] on input "Cardholder Name" at bounding box center [358, 104] width 87 height 14
drag, startPoint x: 282, startPoint y: 104, endPoint x: 158, endPoint y: 101, distance: 123.9
click at [129, 107] on div "Add / Edit Payment Method Credit Card Bank Account Use a family member's paymen…" at bounding box center [310, 160] width 621 height 320
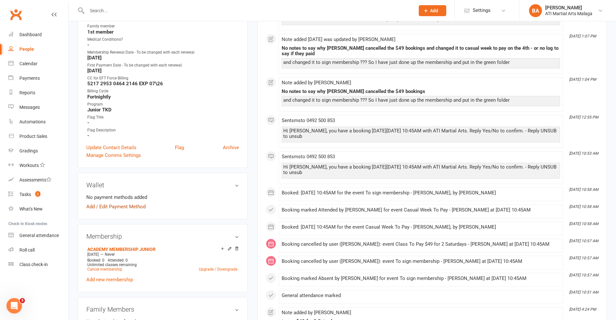
click at [108, 209] on link "Add / Edit Payment Method" at bounding box center [115, 207] width 59 height 8
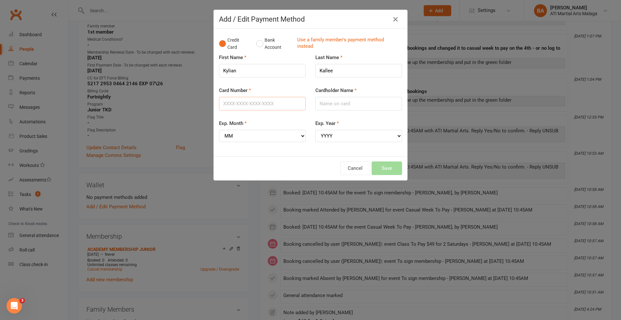
click at [253, 102] on input "Card Number" at bounding box center [262, 104] width 87 height 14
paste input "5217295304642146"
drag, startPoint x: 319, startPoint y: 103, endPoint x: 295, endPoint y: 106, distance: 23.7
click at [319, 103] on input "Cardholder Name" at bounding box center [358, 104] width 87 height 14
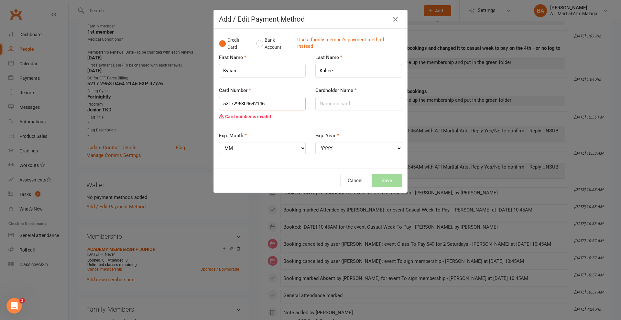
click at [239, 102] on input "5217295304642146" at bounding box center [262, 104] width 87 height 14
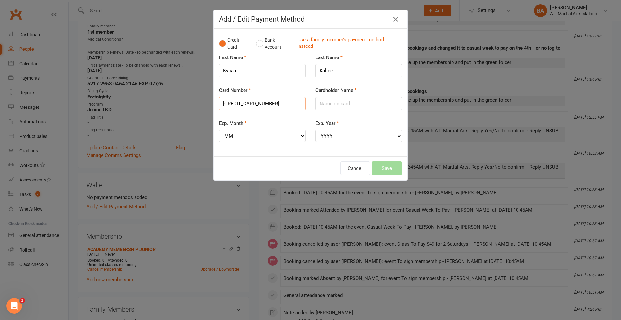
type input "[CREDIT_CARD_NUMBER]"
click at [339, 99] on input "Cardholder Name" at bounding box center [358, 104] width 87 height 14
type input "Mrs [PERSON_NAME] [PERSON_NAME]"
click at [285, 138] on select "MM 01 02 03 04 05 06 07 08 09 10 11 12" at bounding box center [262, 136] width 87 height 12
select select "07"
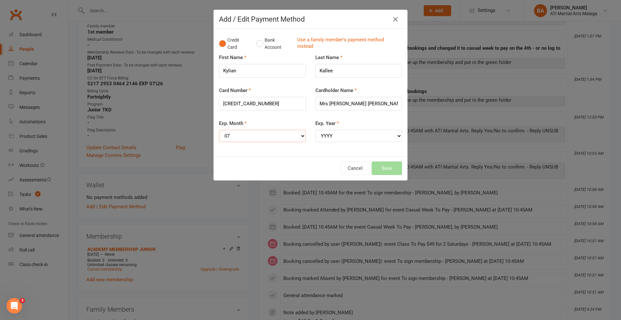
click at [219, 130] on select "MM 01 02 03 04 05 06 07 08 09 10 11 12" at bounding box center [262, 136] width 87 height 12
click at [348, 138] on select "YYYY 2025 2026 2027 2028 2029 2030 2031 2032 2033 2034" at bounding box center [358, 136] width 87 height 12
select select "2026"
click at [315, 130] on select "YYYY 2025 2026 2027 2028 2029 2030 2031 2032 2033 2034" at bounding box center [358, 136] width 87 height 12
click at [387, 172] on button "Save" at bounding box center [387, 169] width 30 height 14
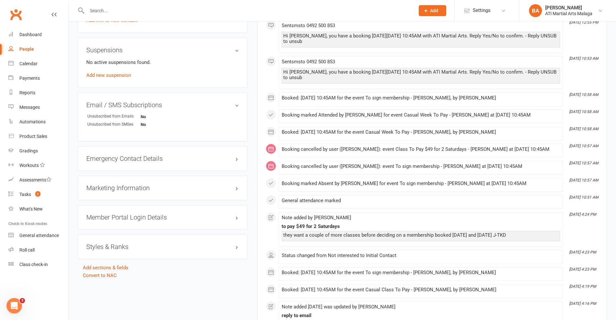
scroll to position [679, 0]
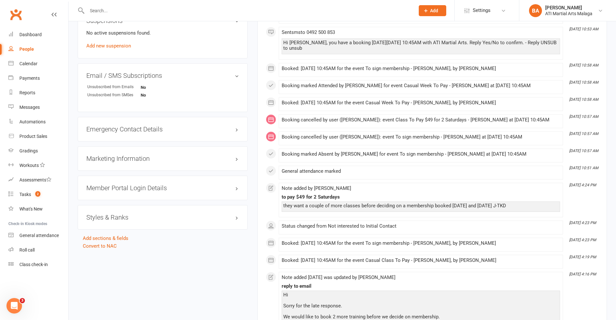
click at [138, 214] on h3 "Styles & Ranks" at bounding box center [162, 217] width 153 height 7
click at [99, 241] on link "Add new style" at bounding box center [101, 243] width 30 height 6
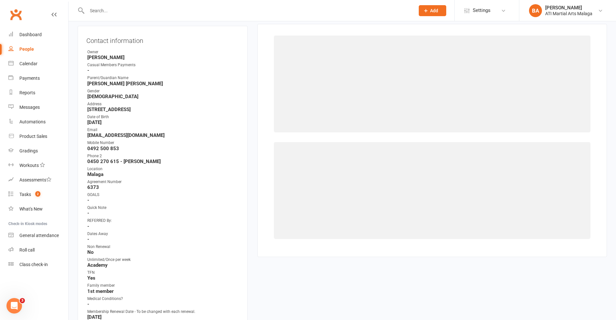
scroll to position [55, 0]
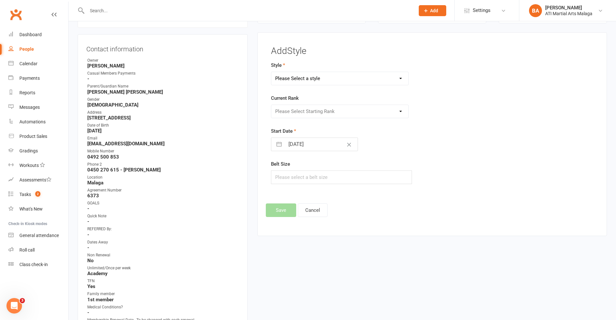
click at [364, 73] on select "Please Select a style BJJ Adults BJJ JUNIORS Boxing Kickboxing Adults Kickboxin…" at bounding box center [339, 78] width 137 height 13
select select "2862"
click at [271, 72] on select "Please Select a style BJJ Adults BJJ JUNIORS Boxing Kickboxing Adults Kickboxin…" at bounding box center [339, 78] width 137 height 13
click at [333, 116] on select "Please Select Starting Rank 10th 9th 8th 7th 6th 5th 4th 3rd 2nd 1st [PERSON_NA…" at bounding box center [339, 111] width 137 height 13
select select "30532"
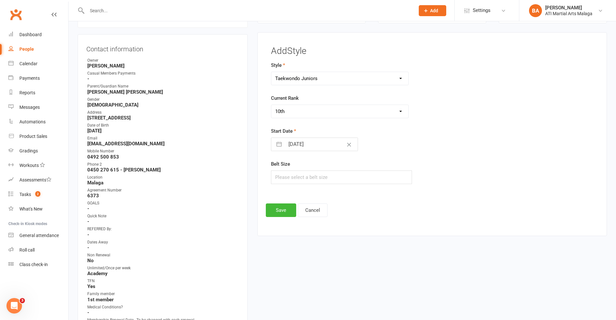
click at [271, 105] on select "Please Select Starting Rank 10th 9th 8th 7th 6th 5th 4th 3rd 2nd 1st [PERSON_NA…" at bounding box center [339, 111] width 137 height 13
click at [319, 136] on div "Start Date [DATE] Navigate forward to interact with the calendar and select a d…" at bounding box center [377, 139] width 212 height 24
click at [318, 138] on div "[DATE] Navigate forward to interact with the calendar and select a date. Press …" at bounding box center [314, 145] width 87 height 14
click at [311, 147] on input "[DATE]" at bounding box center [321, 144] width 73 height 13
select select "8"
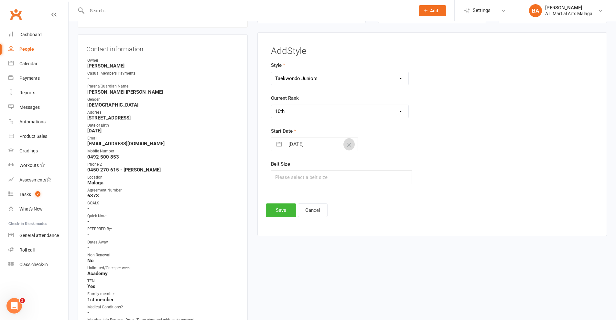
select select "2025"
select select "9"
select select "2025"
select select "10"
select select "2025"
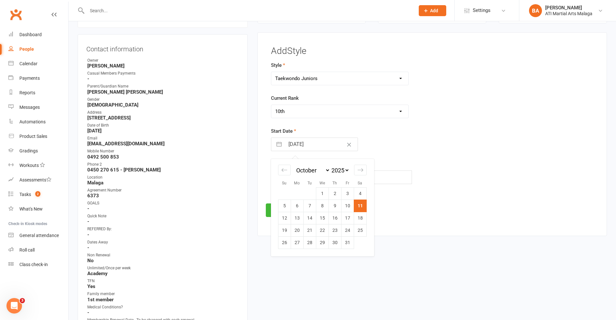
click at [367, 195] on div "January February March April May June July August September October November [D…" at bounding box center [322, 204] width 97 height 90
click at [365, 194] on td "4" at bounding box center [360, 194] width 13 height 12
type input "[DATE]"
click at [281, 206] on button "Save" at bounding box center [281, 211] width 30 height 14
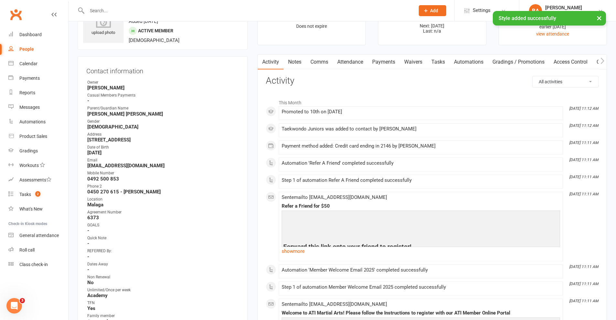
scroll to position [0, 0]
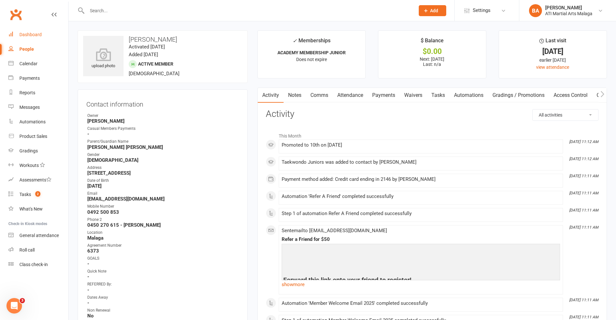
click at [35, 36] on div "Dashboard" at bounding box center [30, 34] width 22 height 5
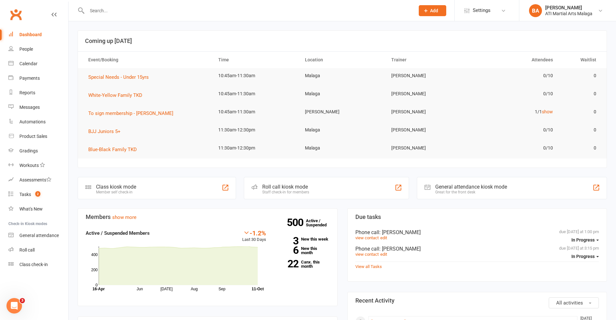
click at [166, 14] on input "text" at bounding box center [247, 10] width 325 height 9
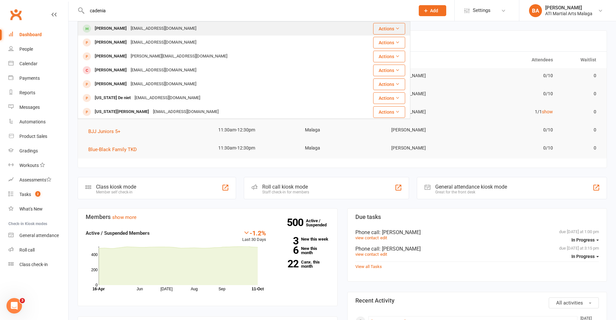
type input "cadenia"
click at [165, 26] on div "[EMAIL_ADDRESS][DOMAIN_NAME]" at bounding box center [164, 28] width 70 height 9
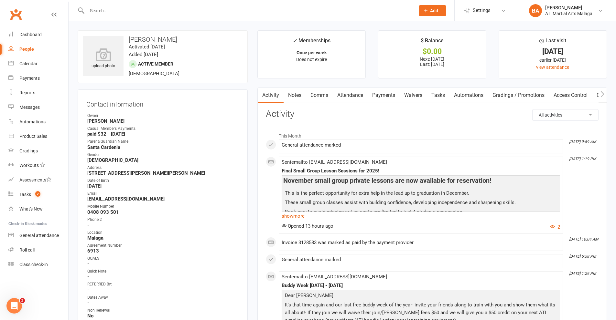
click at [375, 95] on link "Payments" at bounding box center [384, 95] width 32 height 15
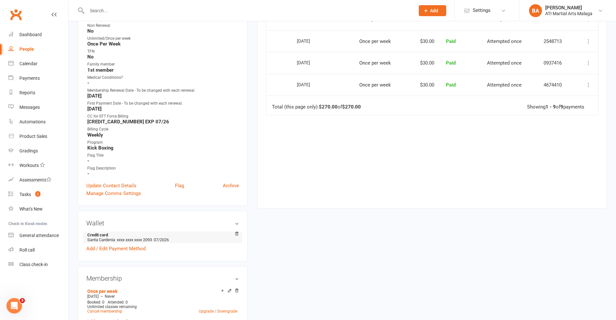
scroll to position [323, 0]
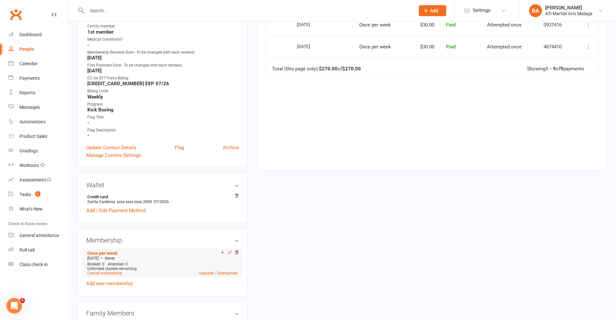
click at [227, 252] on icon at bounding box center [229, 253] width 5 height 5
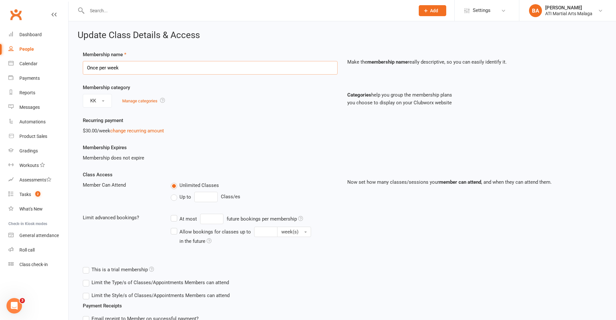
click at [175, 72] on input "Once per week" at bounding box center [210, 68] width 255 height 14
drag, startPoint x: 218, startPoint y: 89, endPoint x: 213, endPoint y: 91, distance: 5.5
click at [218, 91] on div "Membership category KK Manage categories" at bounding box center [210, 96] width 264 height 24
click at [107, 99] on button "KK" at bounding box center [97, 101] width 29 height 14
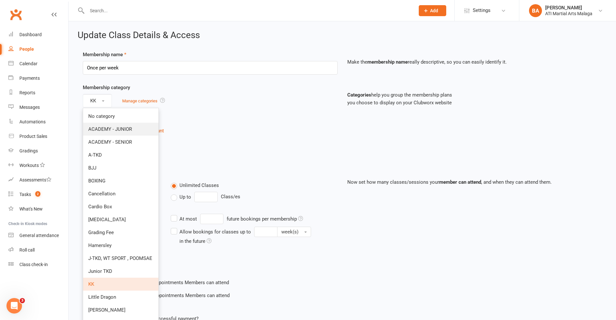
click at [112, 132] on span "ACADEMY - JUNIOR" at bounding box center [110, 129] width 44 height 6
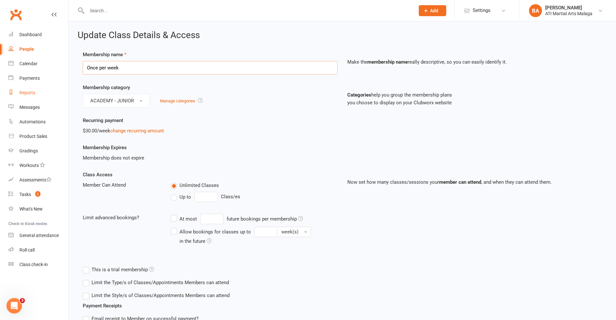
drag, startPoint x: 153, startPoint y: 70, endPoint x: 28, endPoint y: 86, distance: 125.7
click at [28, 86] on ui-view "Prospect Member Non-attending contact Class / event Appointment Grading event T…" at bounding box center [308, 222] width 616 height 441
type input "ACADEMY MEMBERSHIP JUNIOR"
click at [285, 152] on div "Membership Expires Membership does not expire" at bounding box center [210, 153] width 264 height 18
click at [142, 132] on link "change recurring amount" at bounding box center [137, 131] width 54 height 6
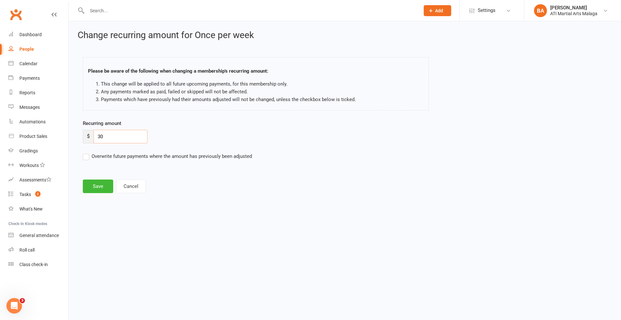
drag, startPoint x: 114, startPoint y: 134, endPoint x: 72, endPoint y: 135, distance: 41.4
click at [72, 135] on div "Change recurring amount for Once per week Please be aware of the following when…" at bounding box center [345, 112] width 552 height 182
type input "45"
click at [92, 184] on button "Save" at bounding box center [98, 187] width 30 height 14
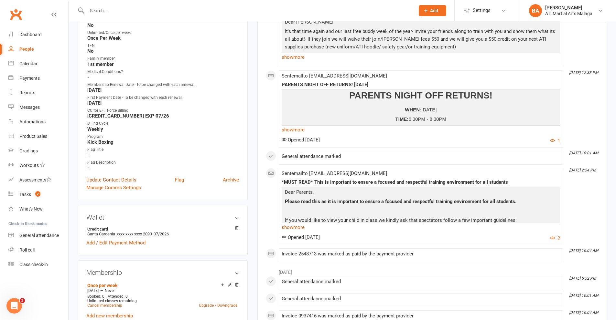
scroll to position [323, 0]
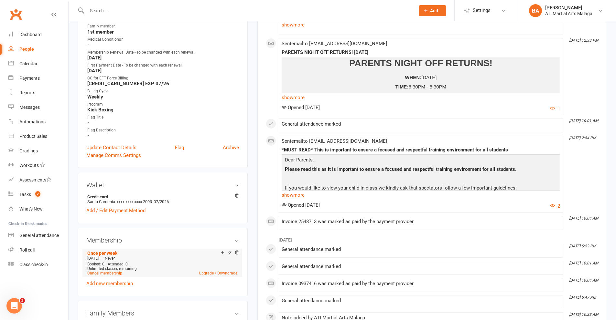
click at [227, 253] on div "Add make-up class" at bounding box center [245, 253] width 36 height 7
click at [228, 253] on icon at bounding box center [229, 252] width 3 height 3
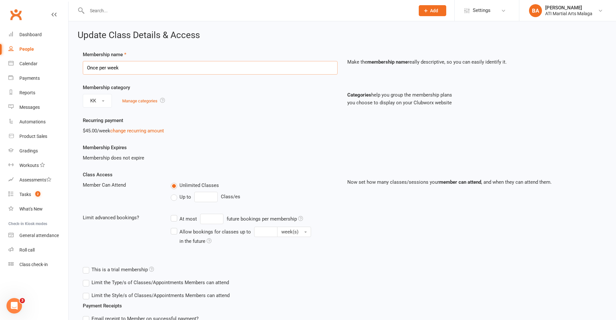
drag, startPoint x: 202, startPoint y: 65, endPoint x: 0, endPoint y: 89, distance: 203.2
click at [0, 89] on ui-view "Prospect Member Non-attending contact Class / event Appointment Grading event T…" at bounding box center [308, 222] width 616 height 441
type input "ACADEMY MEMBERSHIP JUNIOR"
click at [106, 96] on button "KK" at bounding box center [97, 101] width 29 height 14
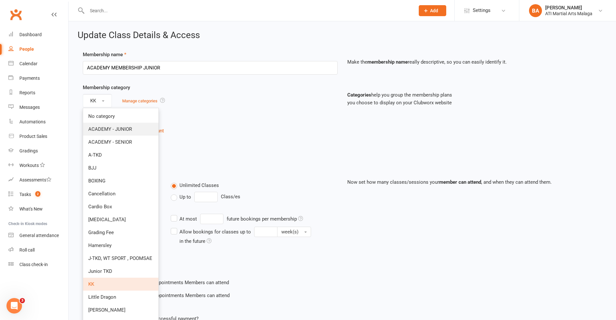
click at [127, 129] on span "ACADEMY - JUNIOR" at bounding box center [110, 129] width 44 height 6
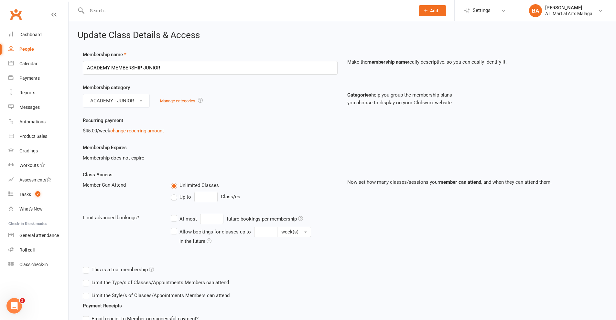
click at [225, 126] on div "Recurring payment $45.00/week change recurring amount" at bounding box center [210, 126] width 264 height 18
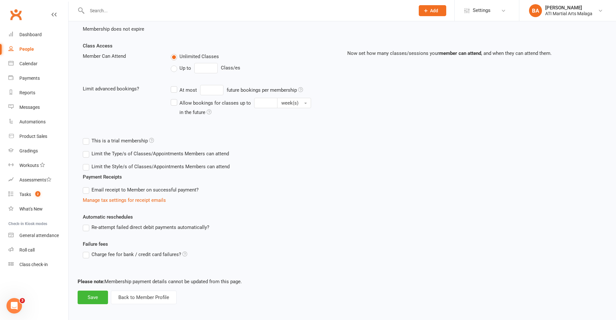
scroll to position [132, 0]
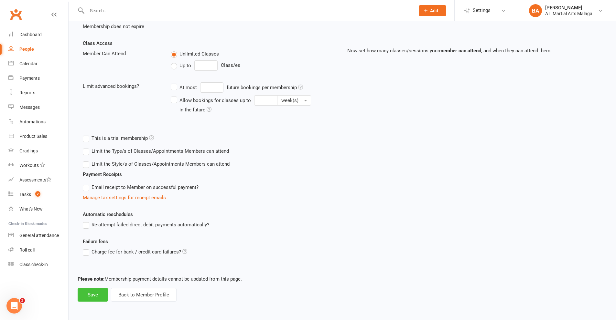
click at [95, 289] on button "Save" at bounding box center [93, 295] width 30 height 14
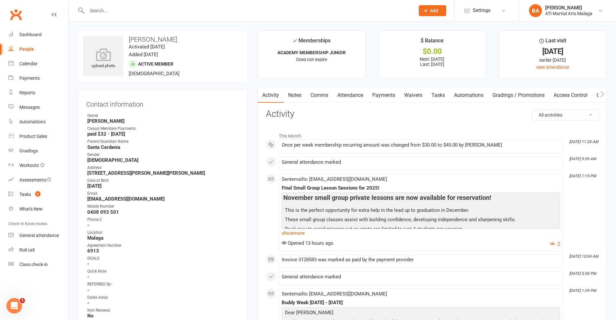
click at [325, 93] on link "Comms" at bounding box center [319, 95] width 27 height 15
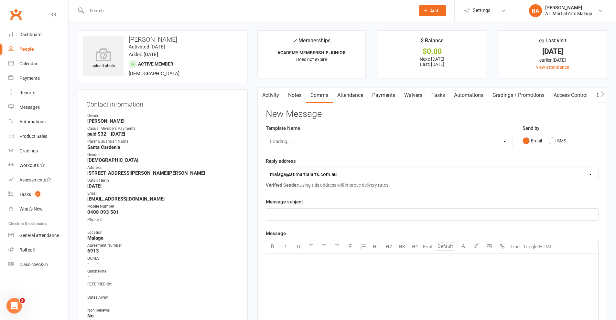
click at [358, 95] on link "Attendance" at bounding box center [350, 95] width 35 height 15
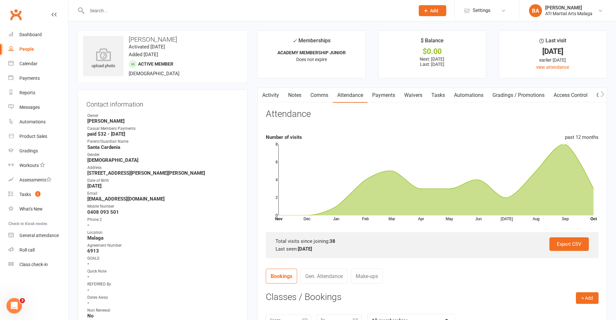
click at [395, 98] on link "Payments" at bounding box center [384, 95] width 32 height 15
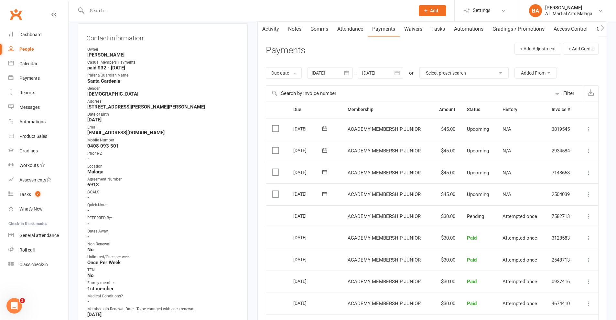
scroll to position [65, 0]
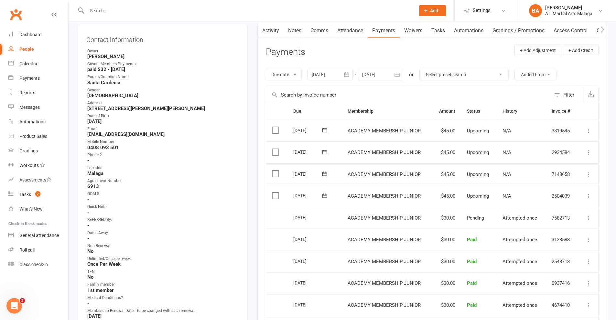
click at [589, 198] on icon at bounding box center [588, 196] width 6 height 6
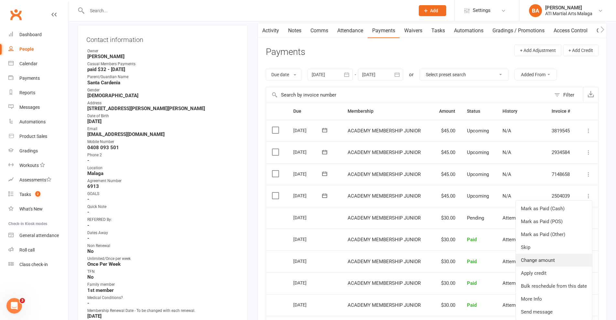
click at [555, 258] on link "Change amount" at bounding box center [554, 260] width 76 height 13
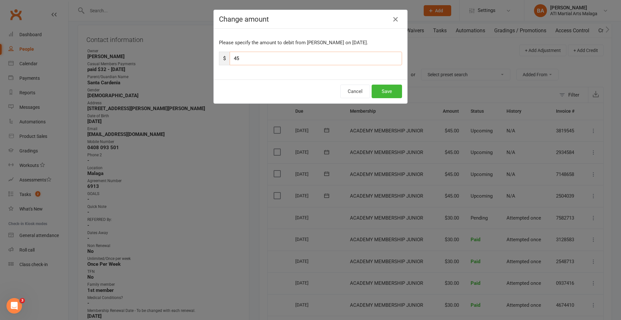
drag, startPoint x: 243, startPoint y: 55, endPoint x: 120, endPoint y: 60, distance: 123.3
click at [121, 60] on div "Change amount Please specify the amount to debit from [PERSON_NAME] on [DATE]. …" at bounding box center [310, 160] width 621 height 320
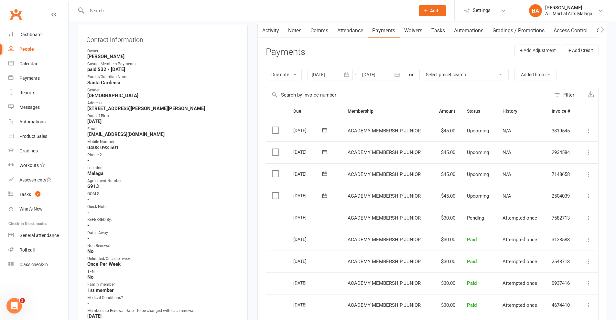
click at [590, 197] on icon at bounding box center [588, 196] width 6 height 6
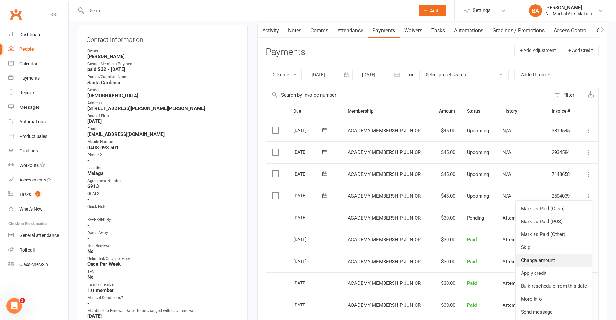
click at [547, 258] on link "Change amount" at bounding box center [554, 260] width 76 height 13
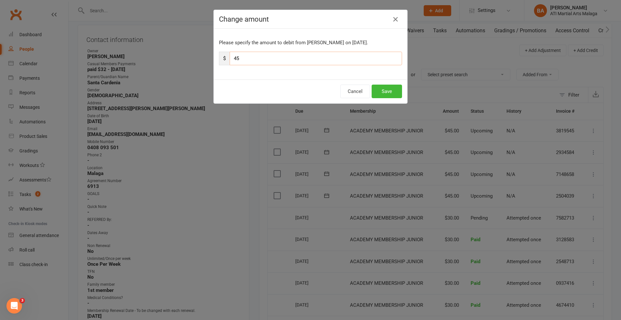
drag, startPoint x: 257, startPoint y: 56, endPoint x: 212, endPoint y: 59, distance: 45.1
click at [216, 59] on div "Please specify the amount to debit from [PERSON_NAME] on [DATE]. $ 45" at bounding box center [310, 54] width 193 height 51
type input "30"
click at [385, 91] on button "Save" at bounding box center [387, 92] width 30 height 14
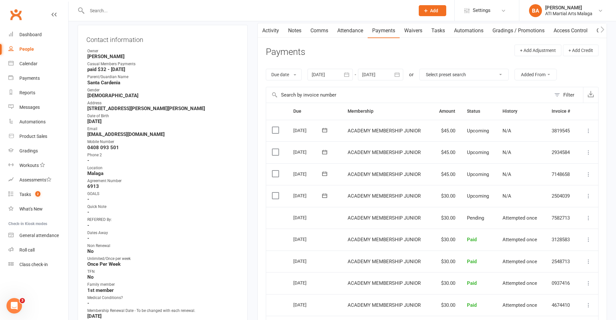
click at [588, 176] on icon at bounding box center [588, 174] width 6 height 6
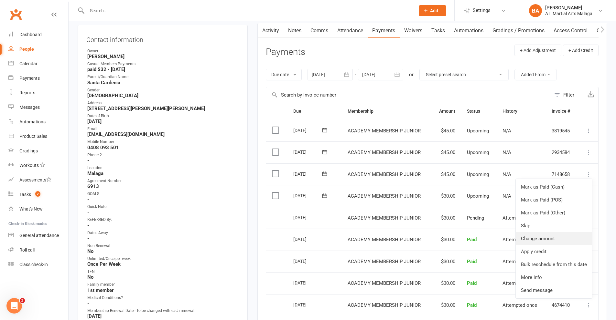
click at [537, 238] on link "Change amount" at bounding box center [554, 238] width 76 height 13
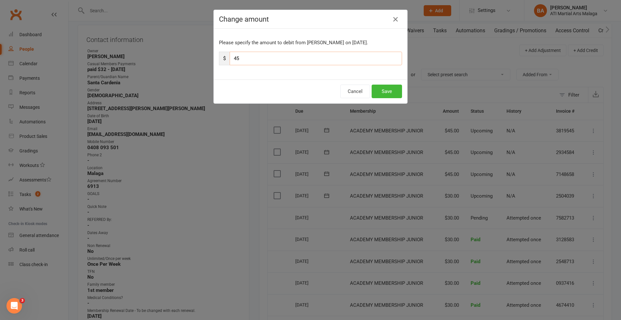
drag, startPoint x: 252, startPoint y: 55, endPoint x: 189, endPoint y: 58, distance: 63.4
click at [189, 58] on div "Change amount Please specify the amount to debit from [PERSON_NAME] on [DATE]. …" at bounding box center [310, 160] width 621 height 320
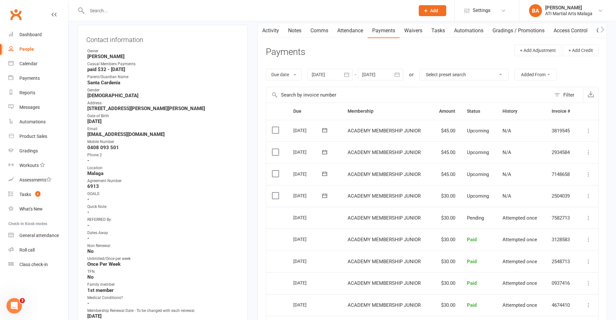
click at [586, 175] on icon at bounding box center [588, 174] width 6 height 6
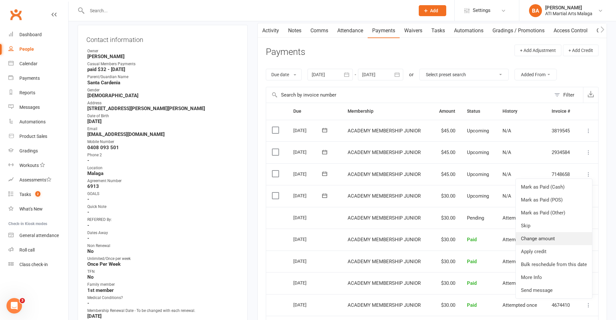
click at [550, 240] on link "Change amount" at bounding box center [554, 238] width 76 height 13
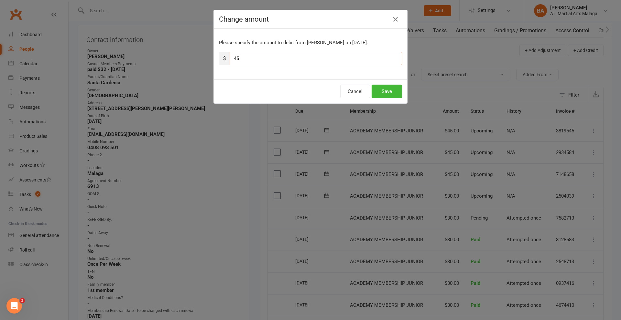
drag, startPoint x: 263, startPoint y: 53, endPoint x: 201, endPoint y: 56, distance: 61.5
click at [199, 55] on div "Change amount Please specify the amount to debit from [PERSON_NAME] on [DATE]. …" at bounding box center [310, 160] width 621 height 320
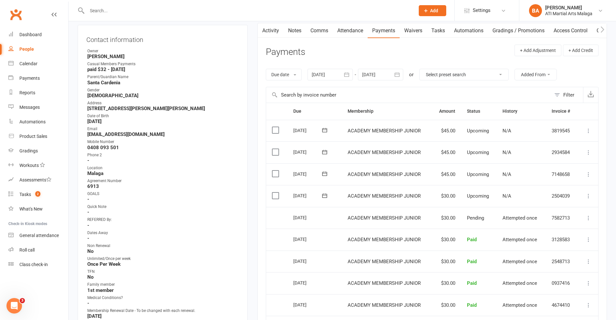
click at [584, 177] on td "Mark as Paid (Cash) Mark as Paid (POS) Mark as Paid (Other) Skip Change amount …" at bounding box center [587, 175] width 21 height 22
click at [586, 175] on icon at bounding box center [588, 174] width 6 height 6
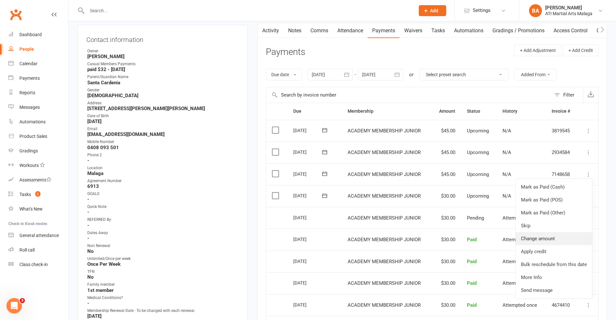
click at [554, 237] on link "Change amount" at bounding box center [554, 238] width 76 height 13
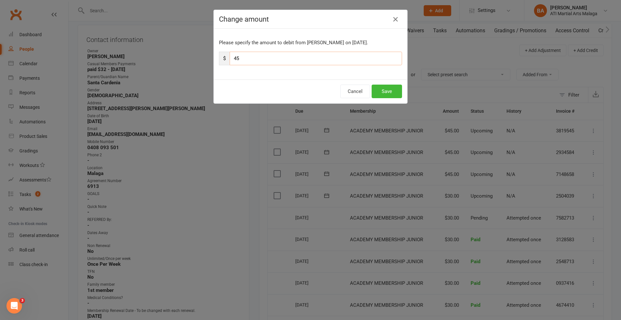
drag, startPoint x: 244, startPoint y: 56, endPoint x: 228, endPoint y: 60, distance: 17.0
click at [230, 60] on input "45" at bounding box center [316, 59] width 172 height 14
type input "30"
click at [386, 95] on button "Save" at bounding box center [387, 92] width 30 height 14
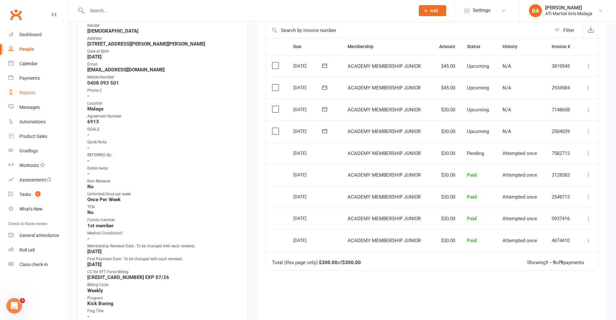
scroll to position [0, 0]
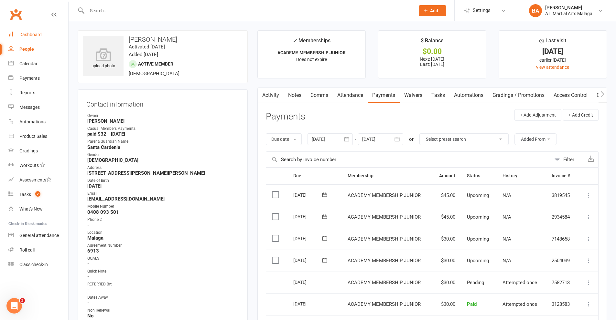
click at [28, 39] on link "Dashboard" at bounding box center [38, 34] width 60 height 15
